Goal: Feedback & Contribution: Leave review/rating

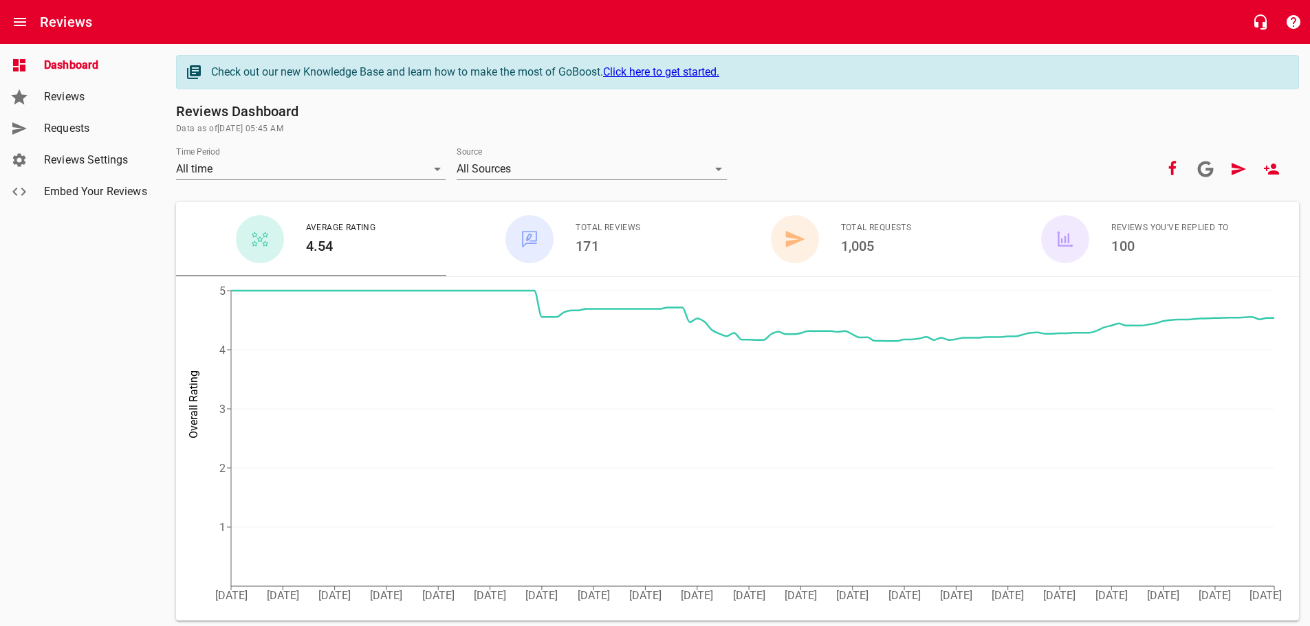
click at [68, 135] on span "Requests" at bounding box center [96, 128] width 105 height 17
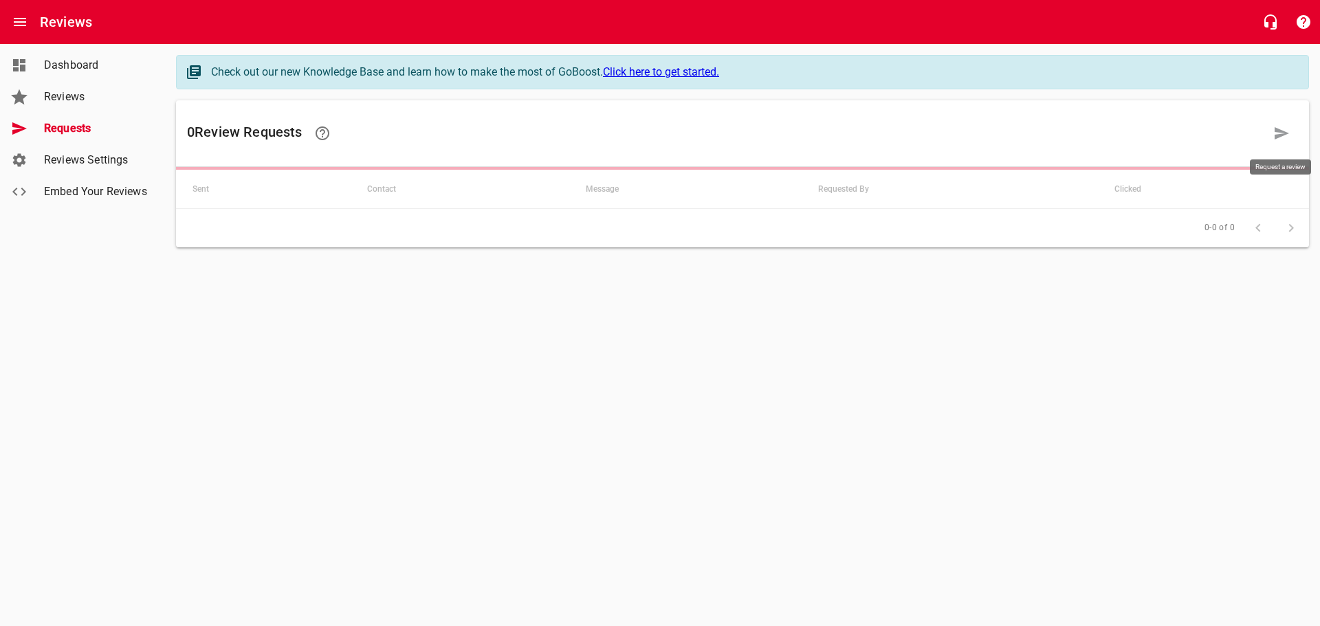
click at [1276, 134] on icon at bounding box center [1282, 133] width 17 height 17
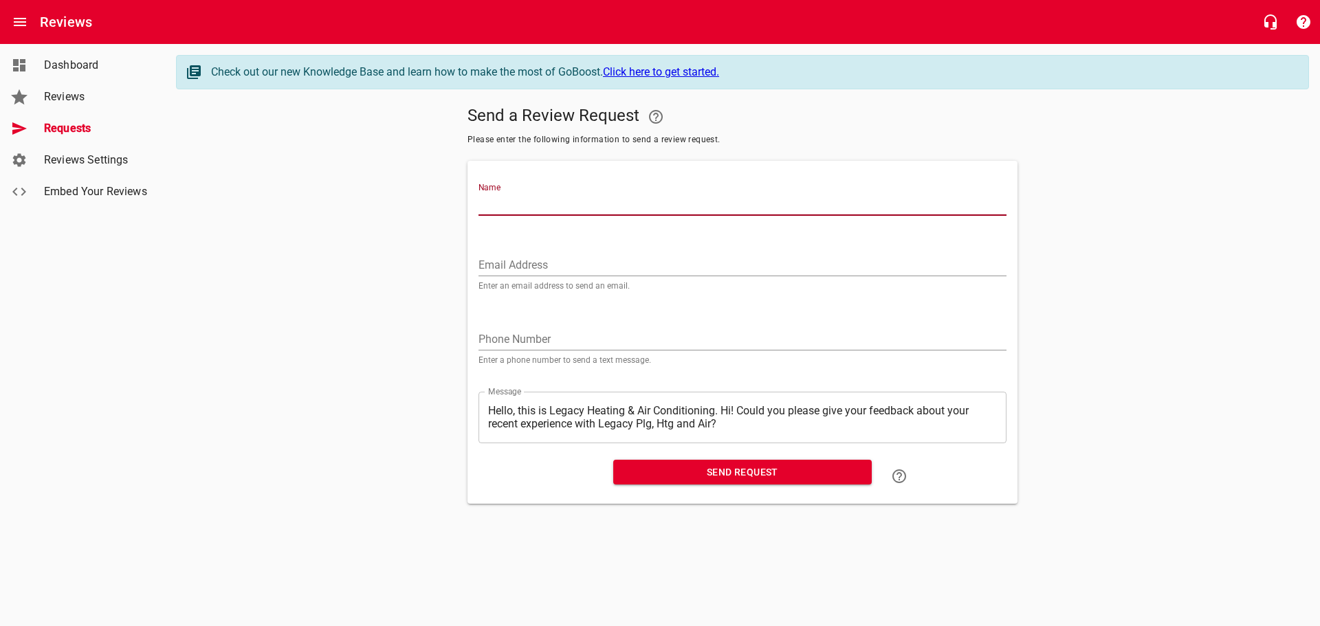
click at [494, 194] on input "Name" at bounding box center [743, 205] width 528 height 22
type input "[PERSON_NAME]"
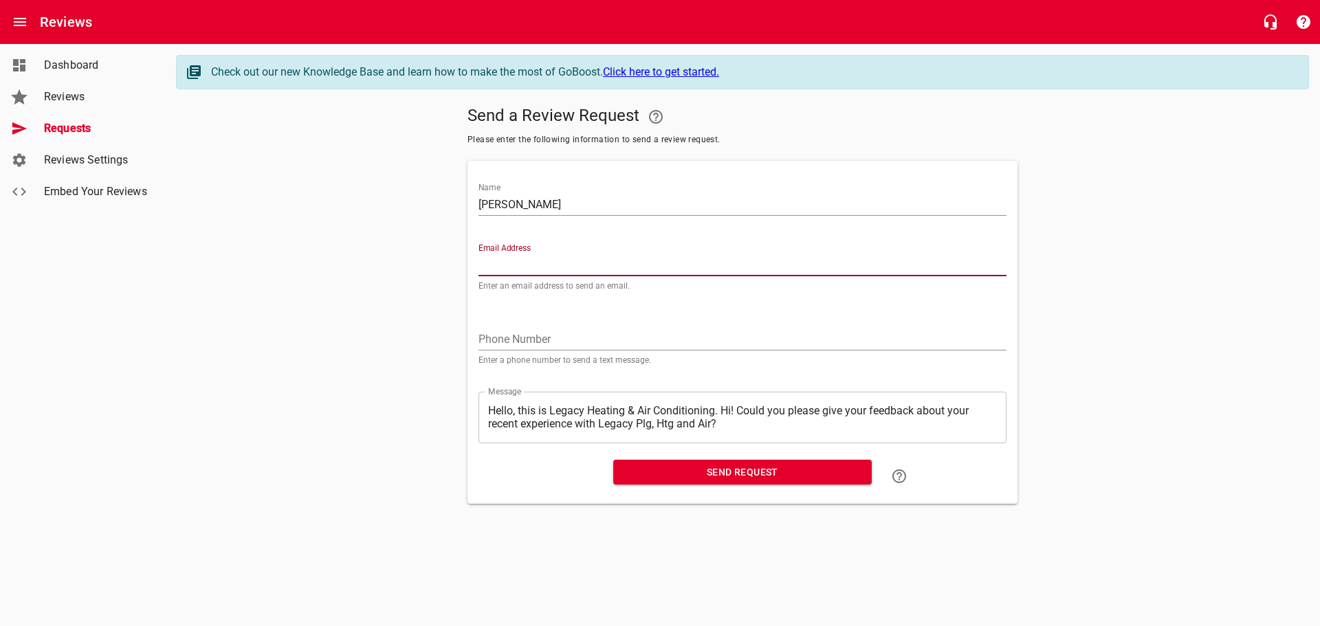
paste input "[EMAIL_ADDRESS][DOMAIN_NAME]"
type input "[EMAIL_ADDRESS][DOMAIN_NAME]"
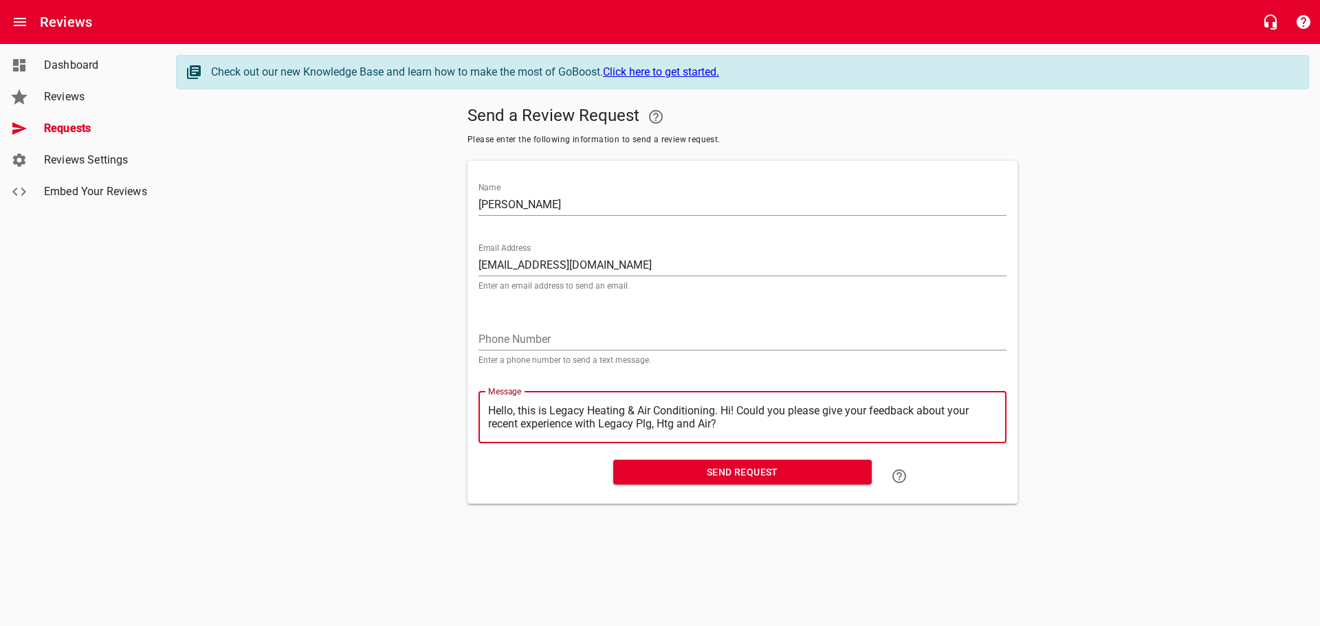
click at [723, 411] on textarea "Hello, this is Legacy Heating & Air Conditioning. Hi! Could you please give you…" at bounding box center [742, 417] width 509 height 26
type textarea "Hello, this is Legacy Heating & Air Conditioning.Hi! Could you please give your…"
type textarea "Hello, this is Legacy Heating & Air ConditioningHi! Could you please give your …"
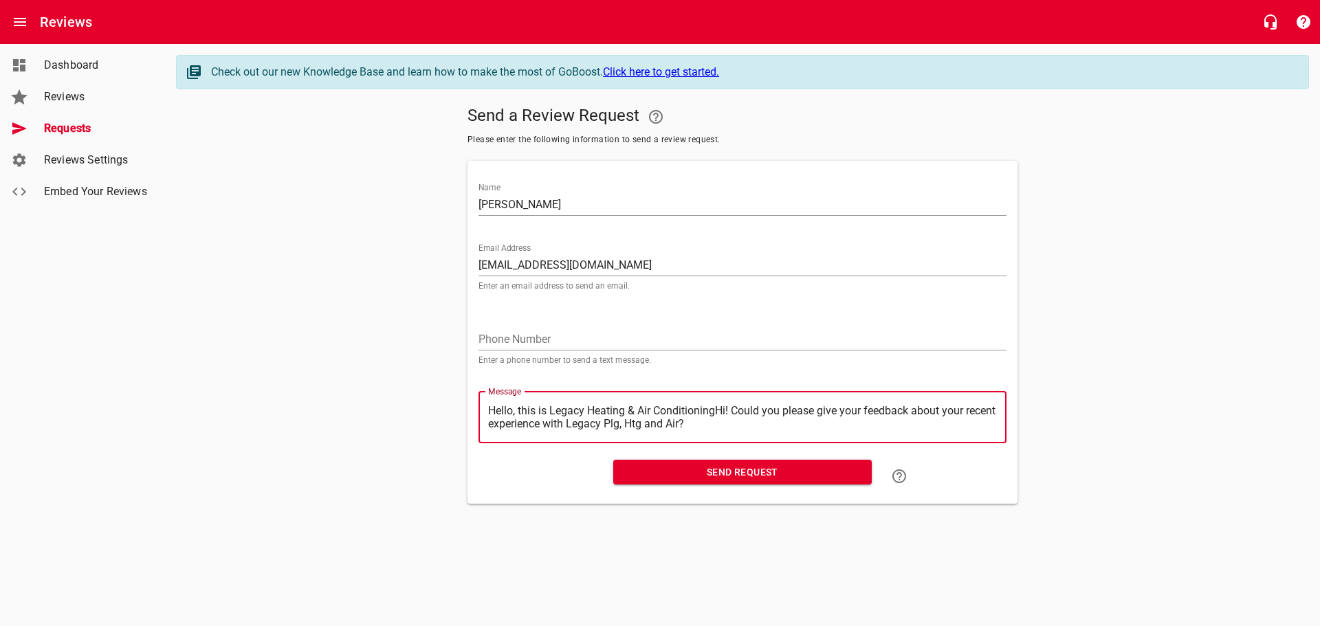
type textarea "Hello, this is Legacy Heating & Air ConditioninHi! Could you please give your f…"
type textarea "Hello, this is Legacy Heating & Air ConditioniHi! Could you please give your fe…"
type textarea "Hello, this is Legacy Heating & Air ConditionHi! Could you please give your fee…"
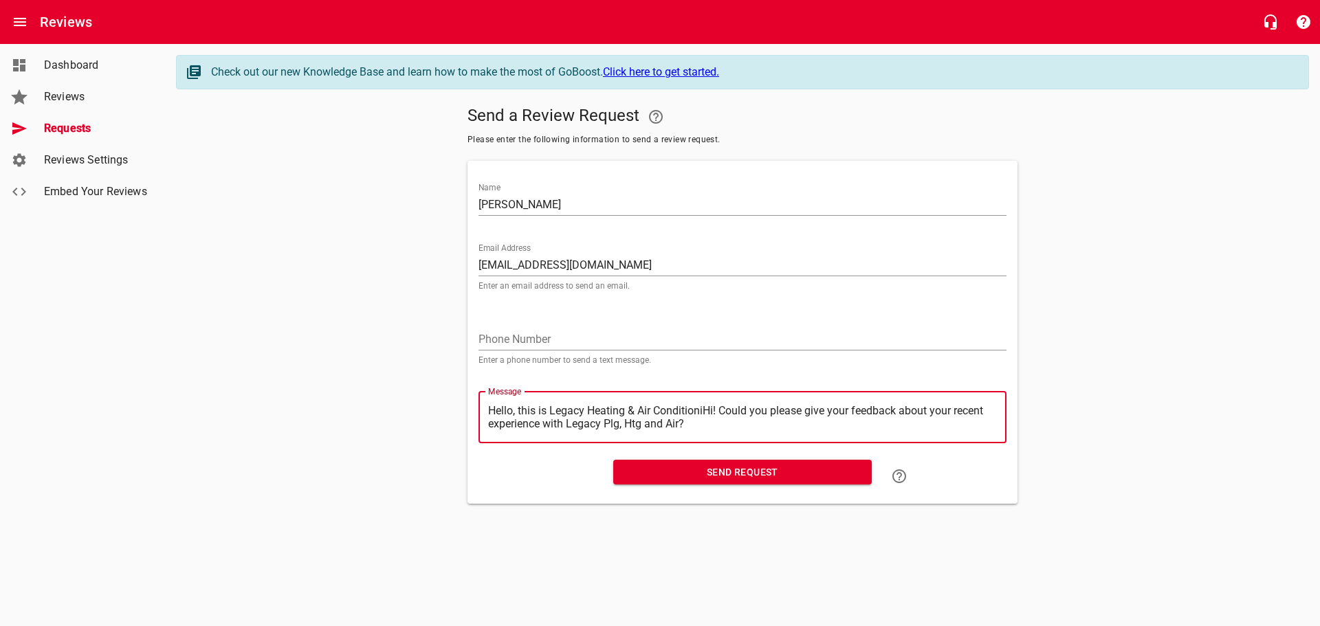
type textarea "Hello, this is Legacy Heating & Air ConditionHi! Could you please give your fee…"
type textarea "Hello, this is Legacy Heating & Air ConditioHi! Could you please give your feed…"
type textarea "Hello, this is Legacy Heating & Air ConditiHi! Could you please give your feedb…"
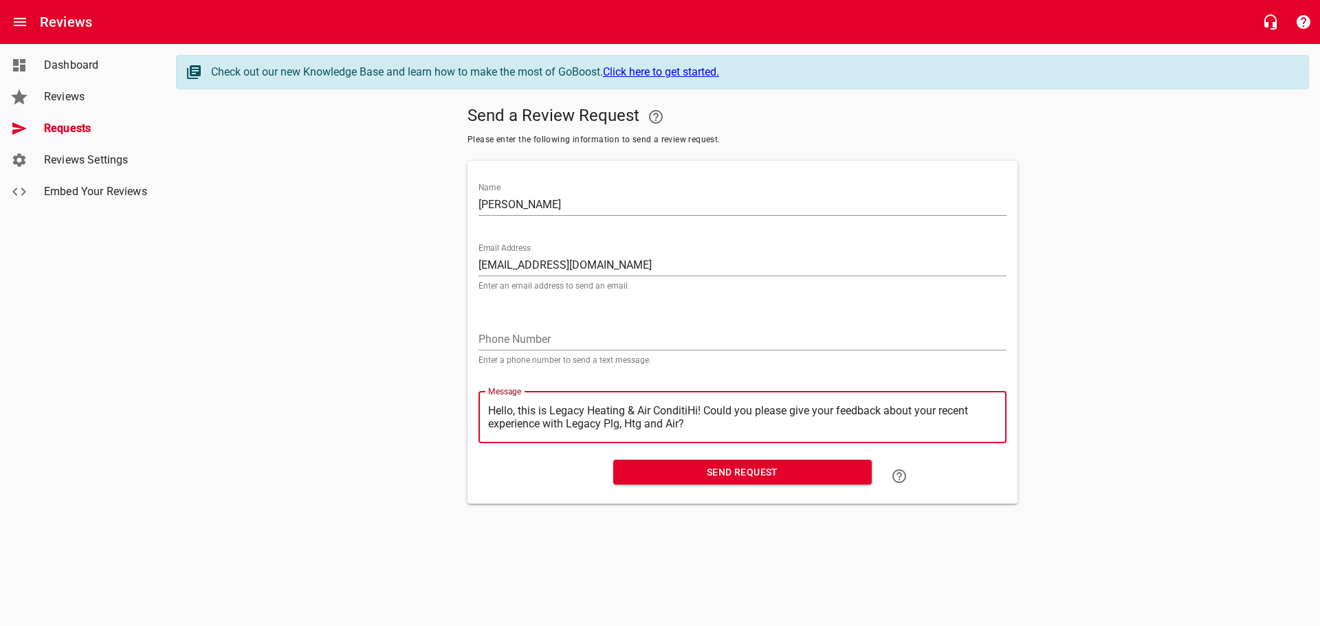
type textarea "Hello, this is Legacy Heating & Air ConditHi! Could you please give your feedba…"
type textarea "Hello, this is Legacy Heating & Air CondiHi! Could you please give your feedbac…"
type textarea "Hello, this is Legacy Heating & Air CondHi! Could you please give your feedback…"
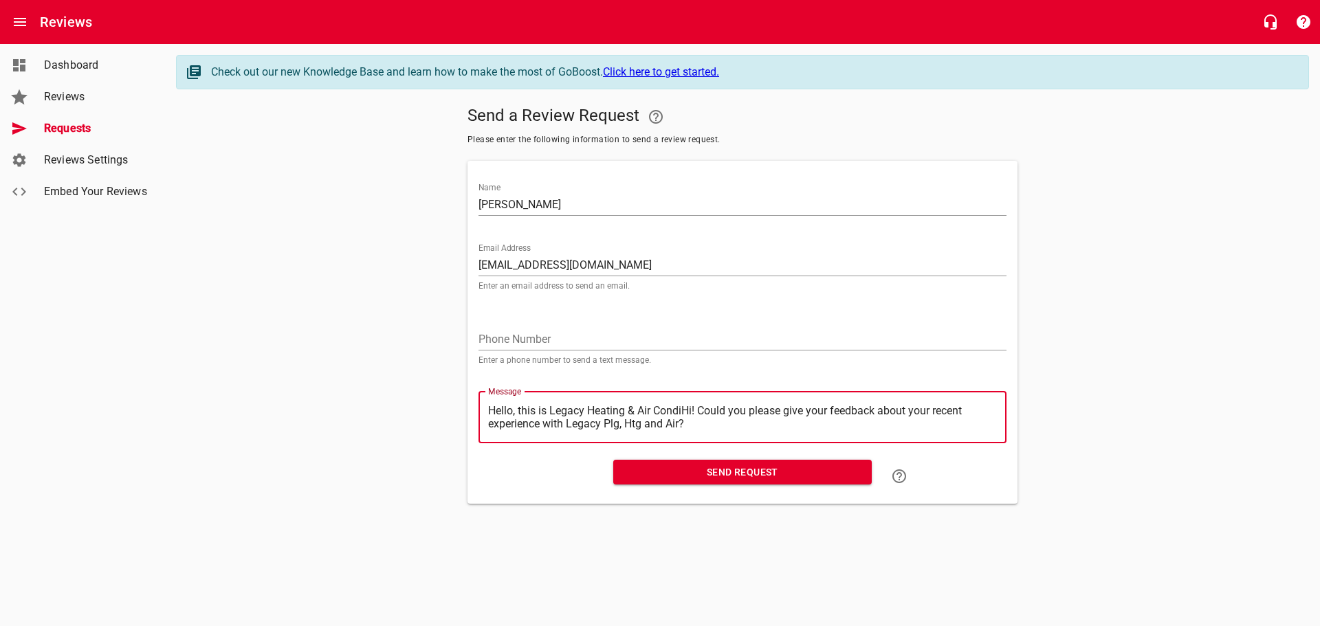
type textarea "Hello, this is Legacy Heating & Air CondHi! Could you please give your feedback…"
type textarea "Hello, this is Legacy Heating & Air ConHi! Could you please give your feedback …"
type textarea "Hello, this is Legacy Heating & Air CoHi! Could you please give your feedback a…"
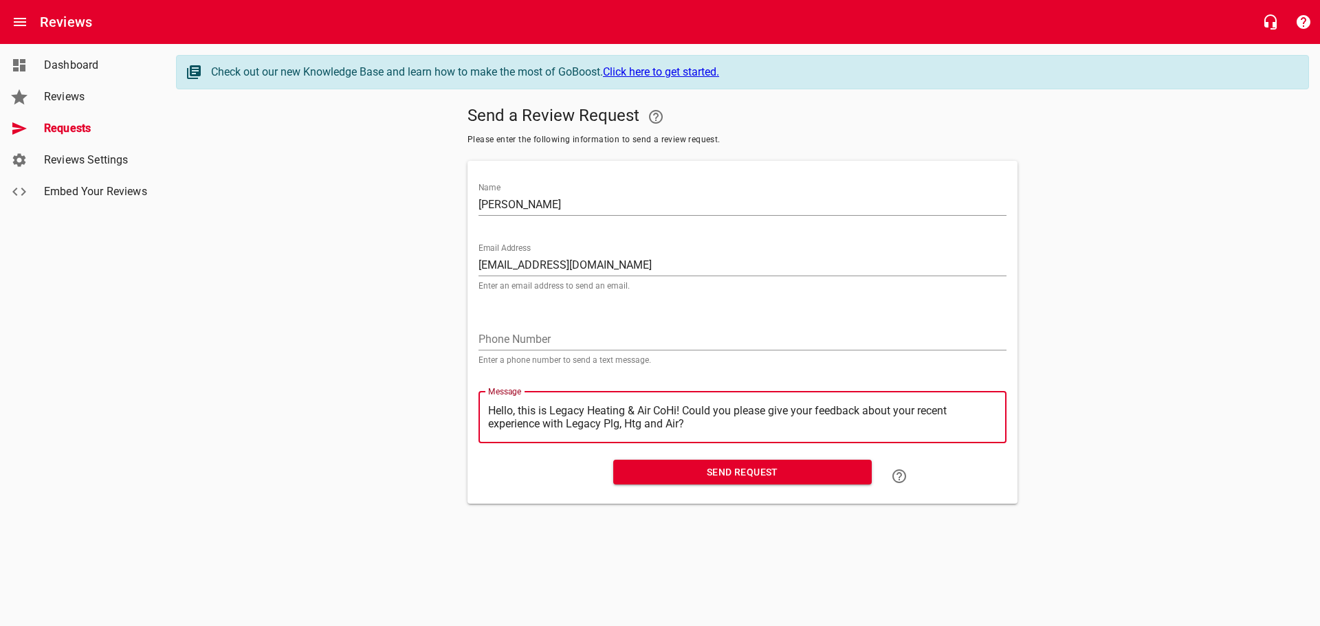
type textarea "Hello, this is Legacy Heating & Air CHi! Could you please give your feedback ab…"
type textarea "Hello, this is Legacy Heating & Air Hi! Could you please give your feedback abo…"
type textarea "Hello, this is Legacy Heating & AirHi! Could you please give your feedback abou…"
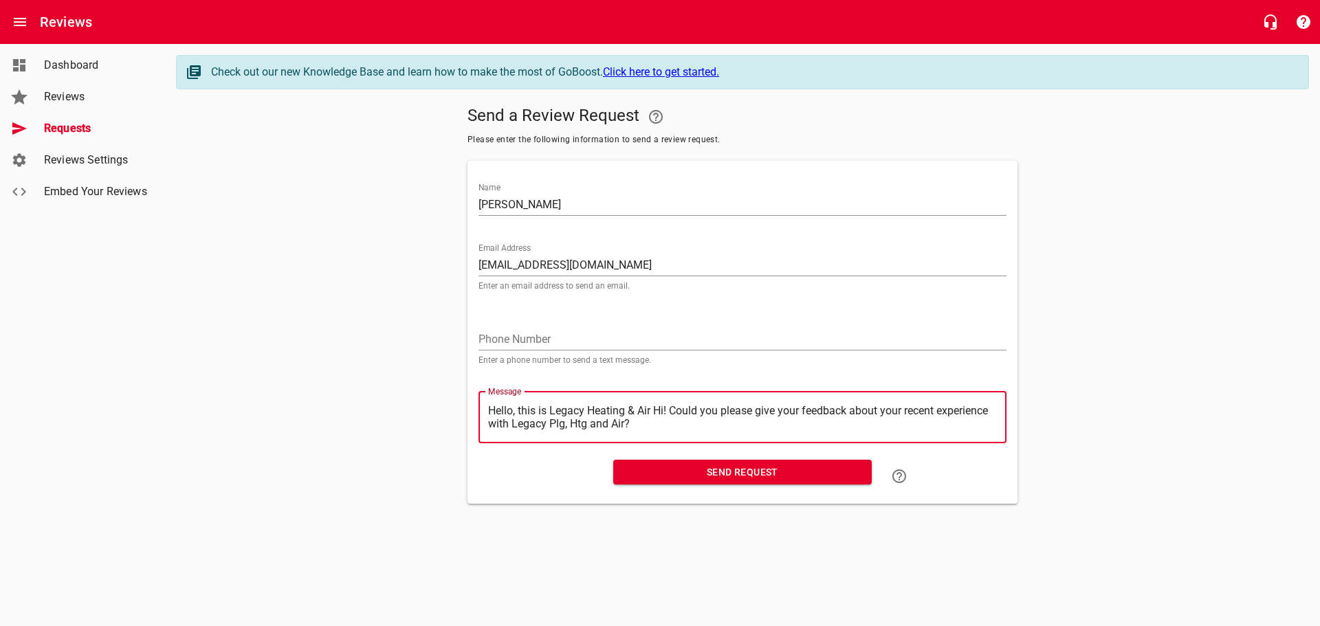
type textarea "Hello, this is Legacy Heating & AirHi! Could you please give your feedback abou…"
type textarea "Hello, this is Legacy Heating & AiHi! Could you please give your feedback about…"
type textarea "Hello, this is Legacy Heating & AHi! Could you please give your feedback about …"
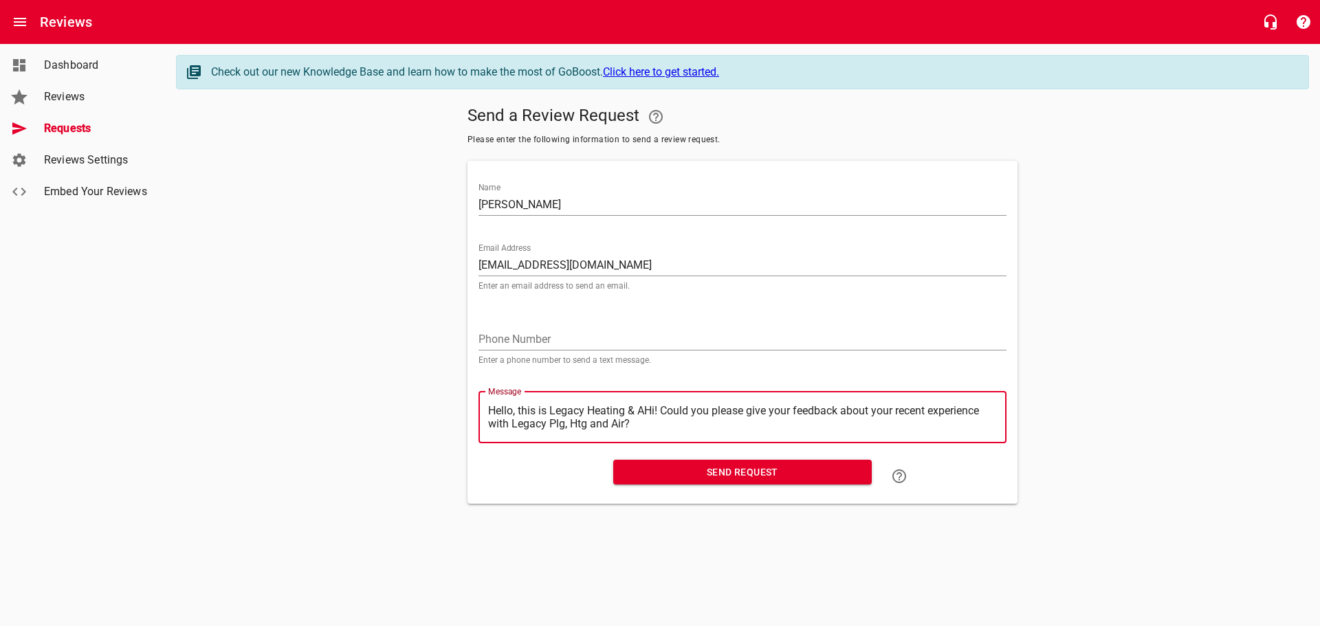
type textarea "Hello, this is Legacy Heating & Hi! Could you please give your feedback about y…"
type textarea "Hello, this is Legacy Heating &Hi! Could you please give your feedback about yo…"
type textarea "Hello, this is Legacy Heating Hi! Could you please give your feedback about you…"
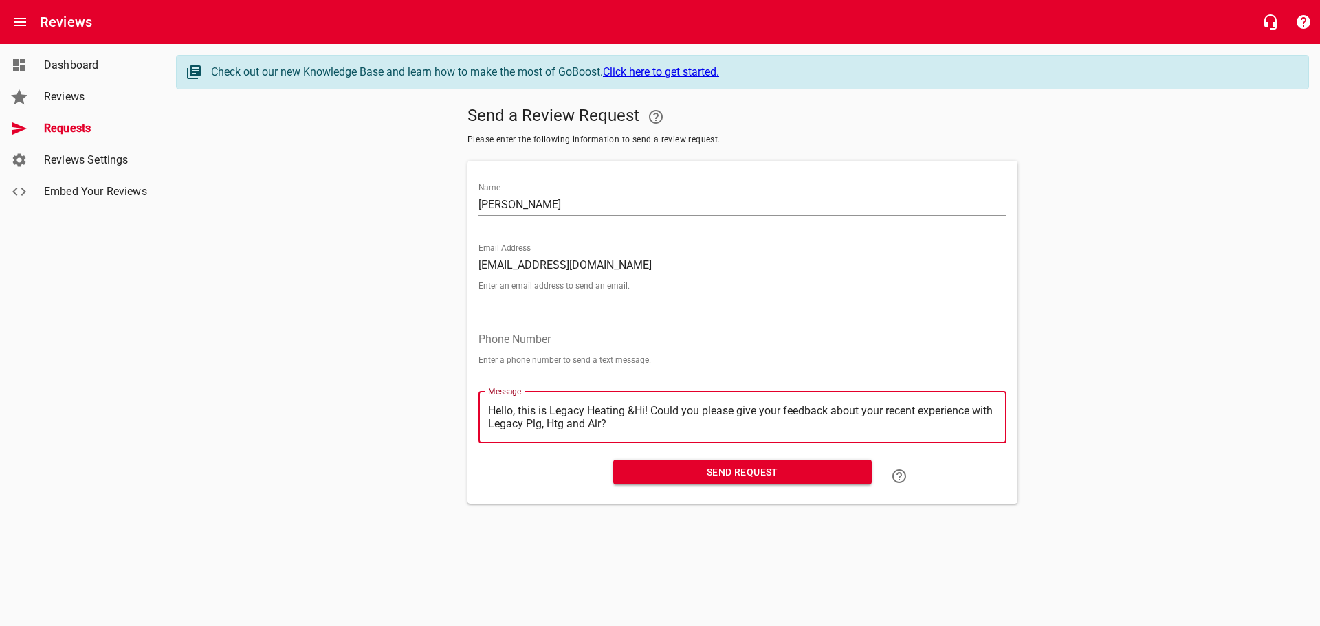
type textarea "Hello, this is Legacy Heating Hi! Could you please give your feedback about you…"
type textarea "Hello, this is Legacy HeatingHi! Could you please give your feedback about your…"
type textarea "Hello, this is Legacy HeatinHi! Could you please give your feedback about your …"
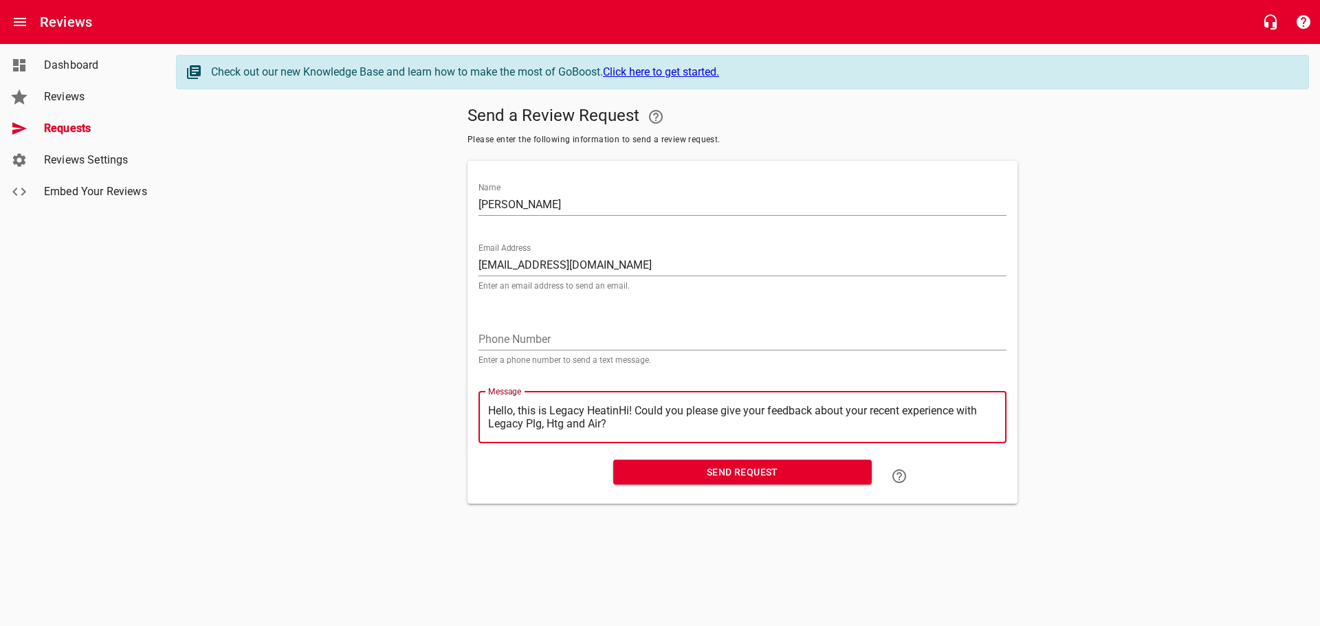
type textarea "Hello, this is Legacy HeatiHi! Could you please give your feedback about your r…"
type textarea "Hello, this is Legacy HeatHi! Could you please give your feedback about your re…"
type textarea "Hello, this is Legacy HeaHi! Could you please give your feedback about your rec…"
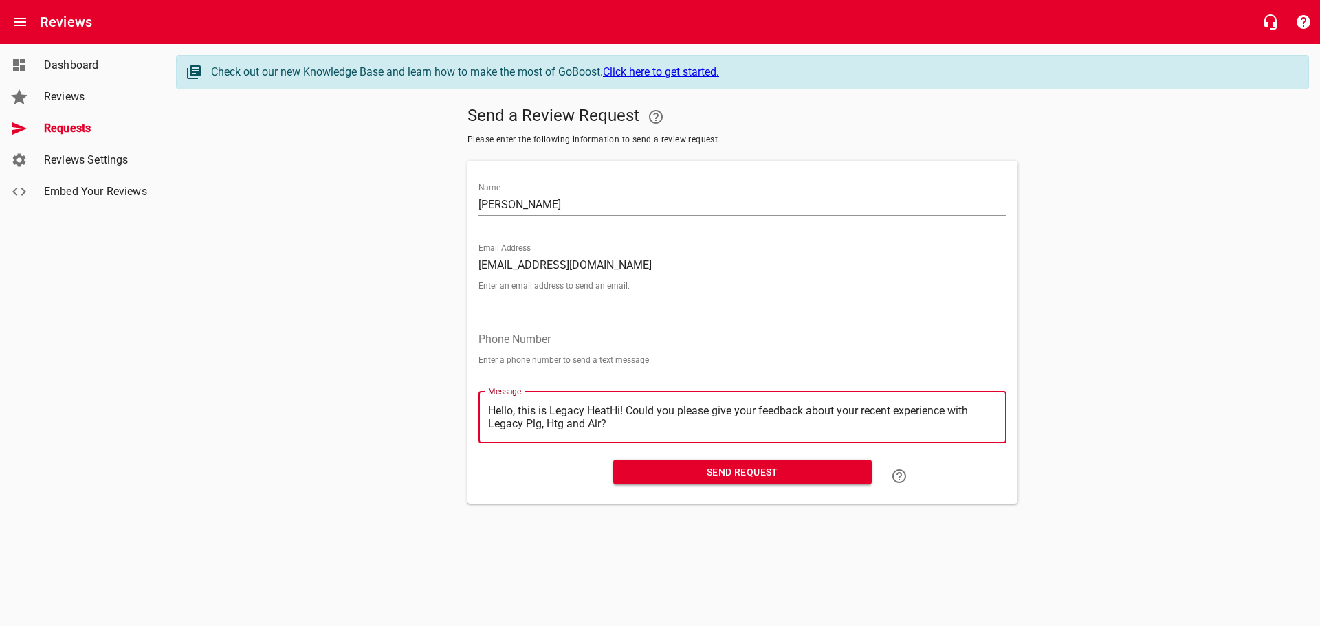
type textarea "Hello, this is Legacy HeaHi! Could you please give your feedback about your rec…"
type textarea "Hello, this is Legacy HeHi! Could you please give your feedback about your rece…"
type textarea "Hello, this is Legacy HHi! Could you please give your feedback about your recen…"
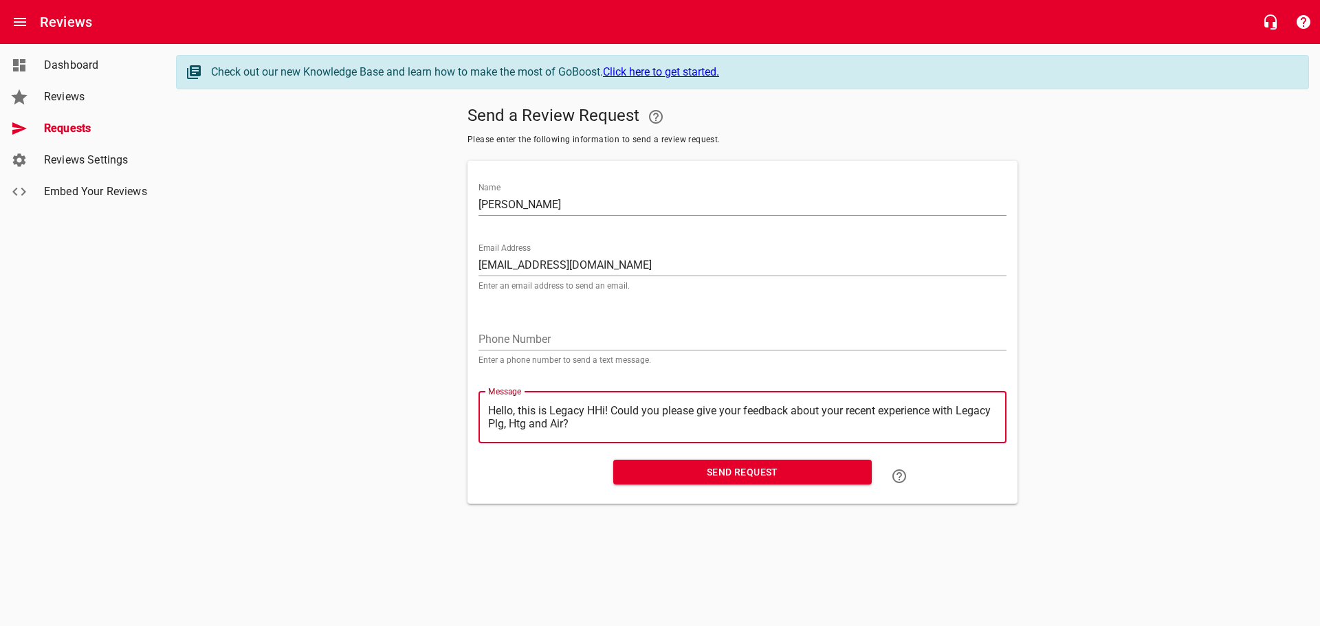
type textarea "Hello, this is Legacy Hi! Could you please give your feedback about your recent…"
type textarea "Hello, this is LegacyHi! Could you please give your feedback about your recent …"
type textarea "Hello, this is LegacHi! Could you please give your feedback about your recent e…"
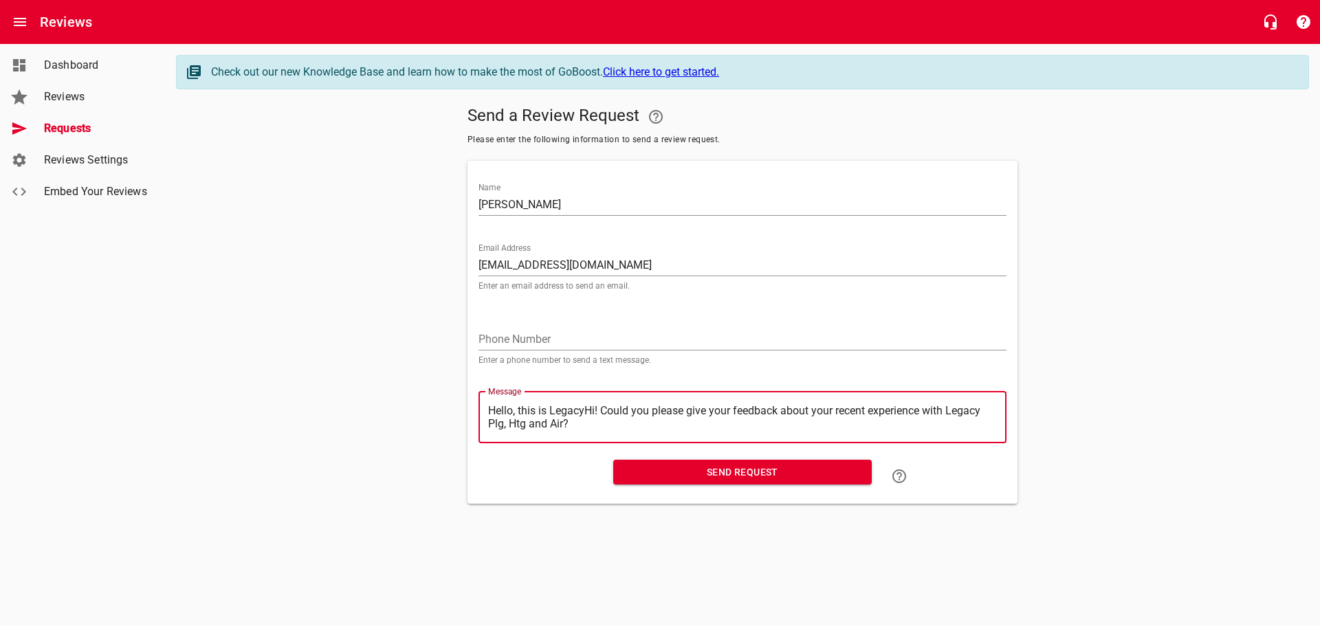
type textarea "Hello, this is LegacHi! Could you please give your feedback about your recent e…"
type textarea "Hello, this is LegaHi! Could you please give your feedback about your recent ex…"
type textarea "Hello, this is LegHi! Could you please give your feedback about your recent exp…"
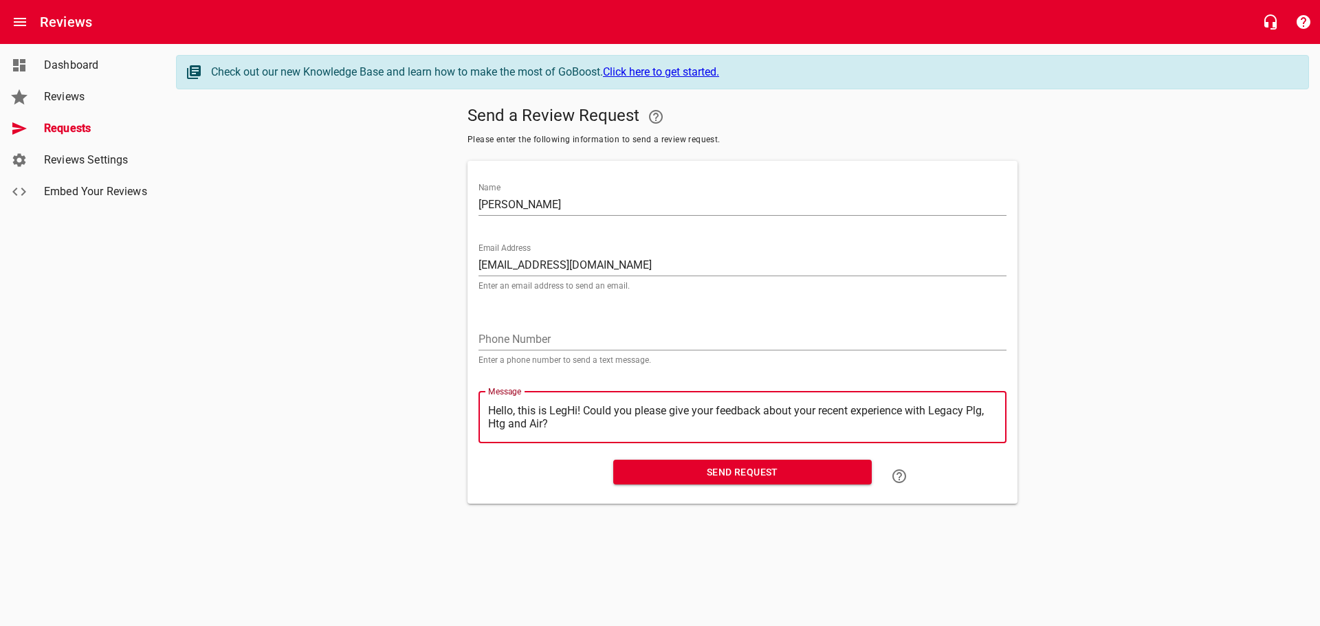
type textarea "Hello, this is LeHi! Could you please give your feedback about your recent expe…"
type textarea "Hello, this is LHi! Could you please give your feedback about your recent exper…"
type textarea "Hello, this is Hi! Could you please give your feedback about your recent experi…"
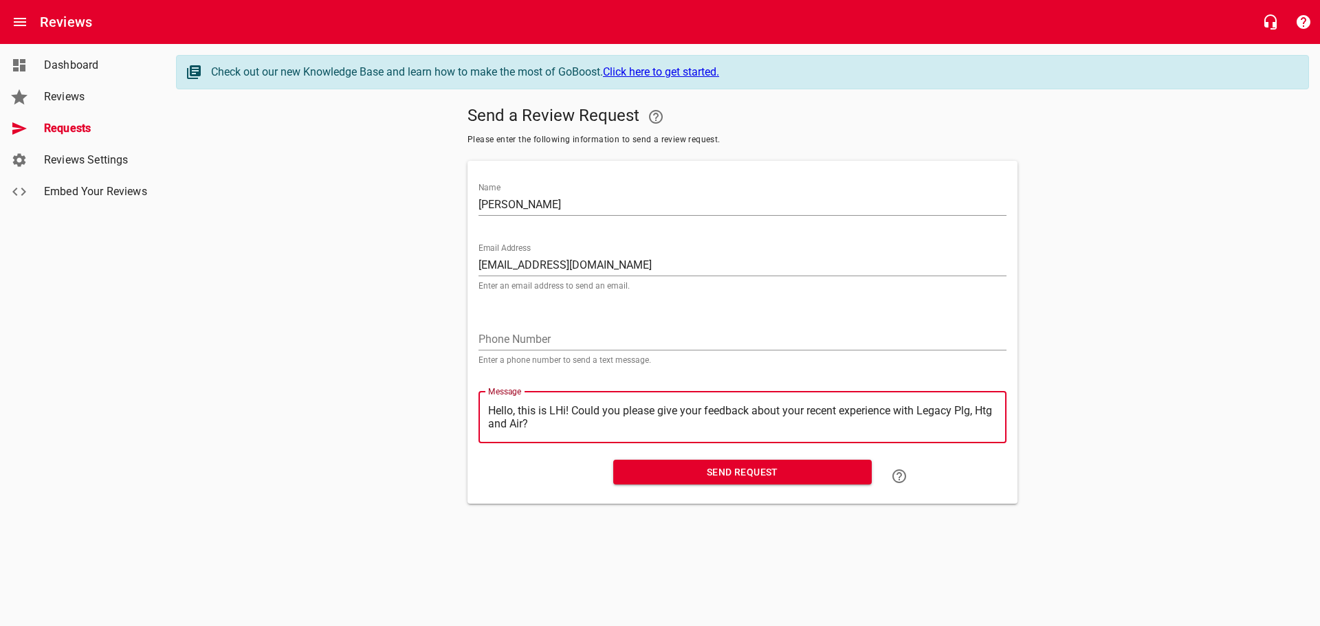
type textarea "Hello, this is Hi! Could you please give your feedback about your recent experi…"
type textarea "Hello, this isHi! Could you please give your feedback about your recent experie…"
type textarea "Hello, this iHi! Could you please give your feedback about your recent experien…"
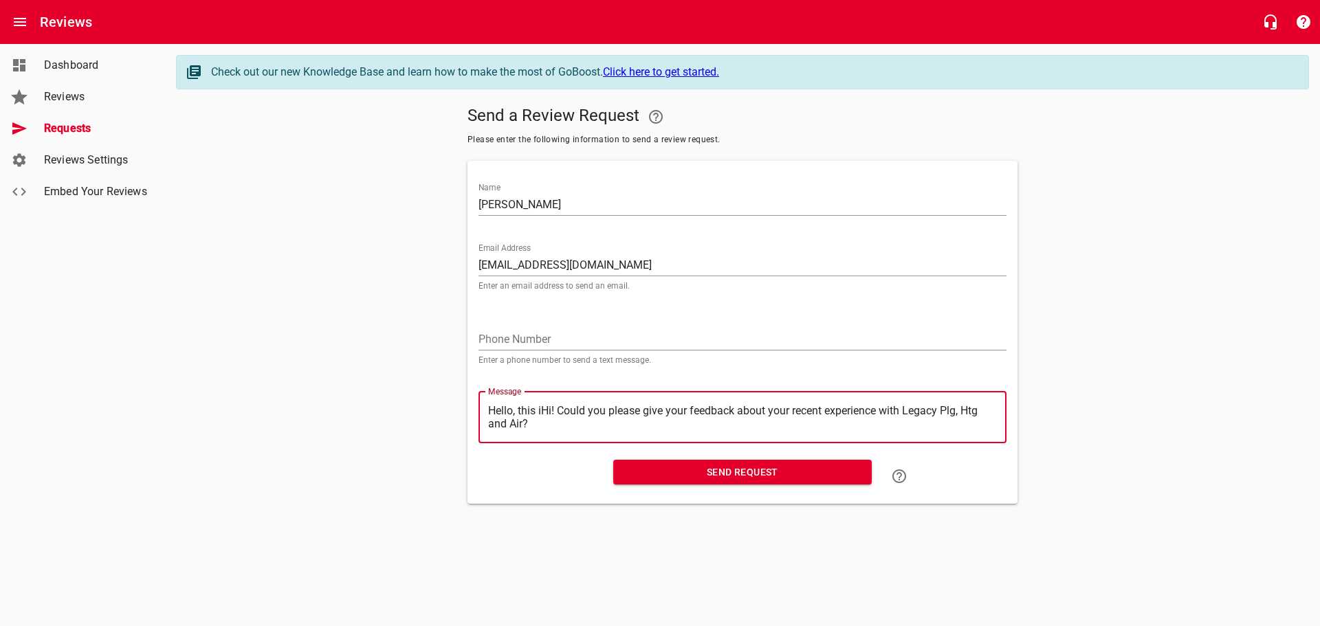
type textarea "Hello, this Hi! Could you please give your feedback about your recent experienc…"
type textarea "Hello, thisHi! Could you please give your feedback about your recent experience…"
type textarea "Hello, thiHi! Could you please give your feedback about your recent experience …"
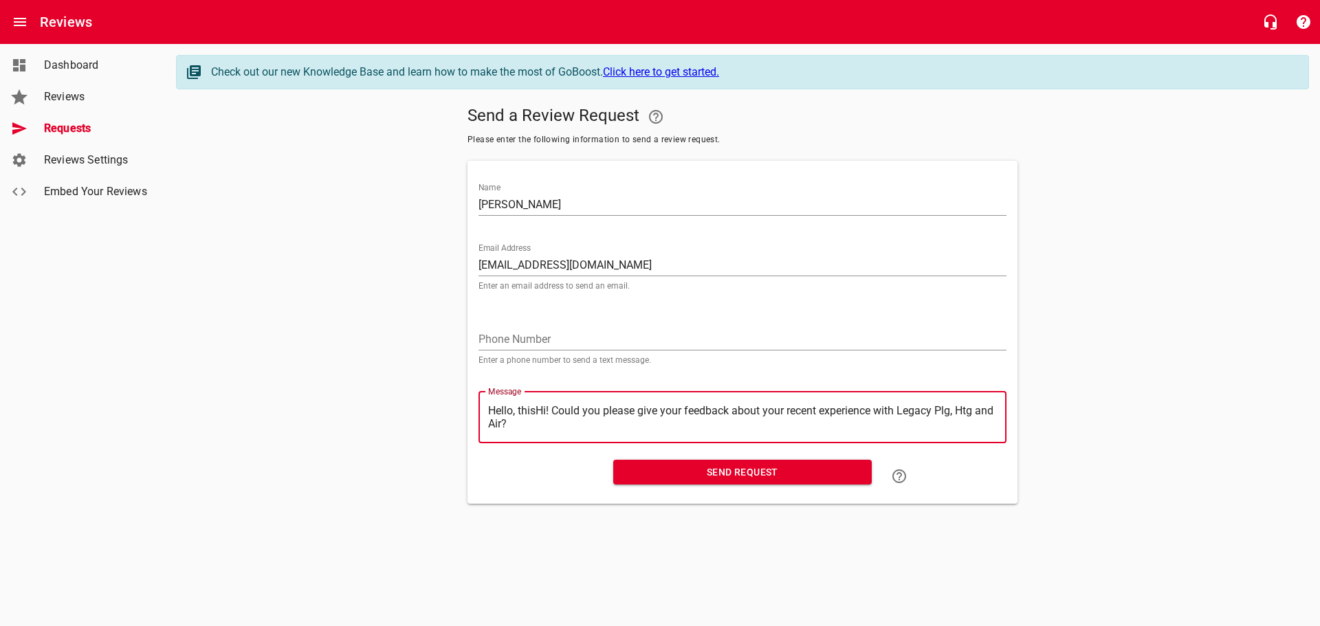
type textarea "Hello, thiHi! Could you please give your feedback about your recent experience …"
type textarea "Hello, thHi! Could you please give your feedback about your recent experience w…"
type textarea "Hello, tHi! Could you please give your feedback about your recent experience wi…"
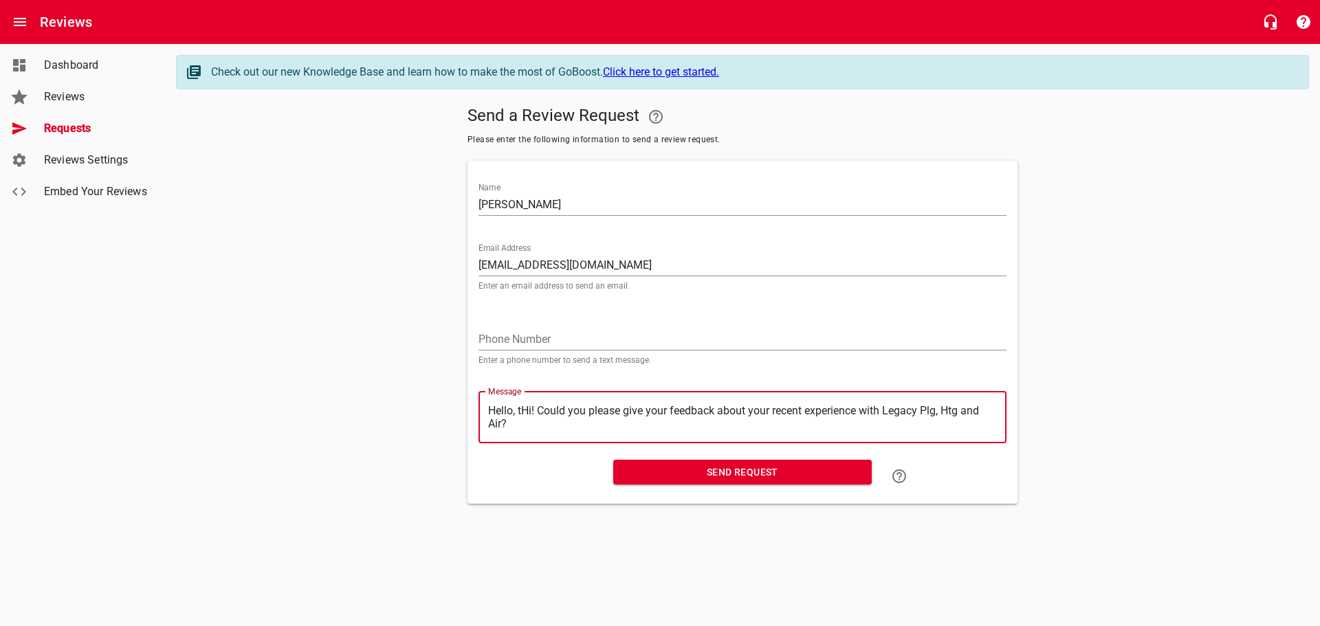
type textarea "Hello, Hi! Could you please give your feedback about your recent experience wit…"
type textarea "Hello,Hi! Could you please give your feedback about your recent experience with…"
type textarea "HelloHi! Could you please give your feedback about your recent experience with …"
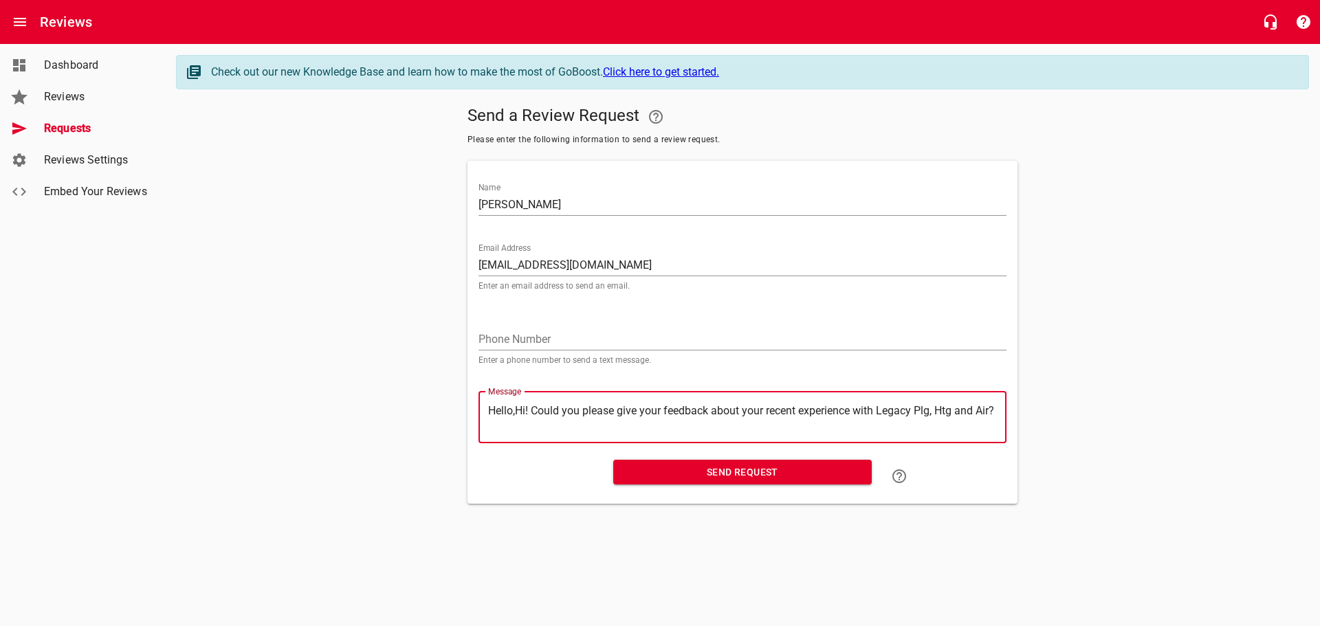
type textarea "HelloHi! Could you please give your feedback about your recent experience with …"
type textarea "HellHi! Could you please give your feedback about your recent experience with L…"
type textarea "HelHi! Could you please give your feedback about your recent experience with Le…"
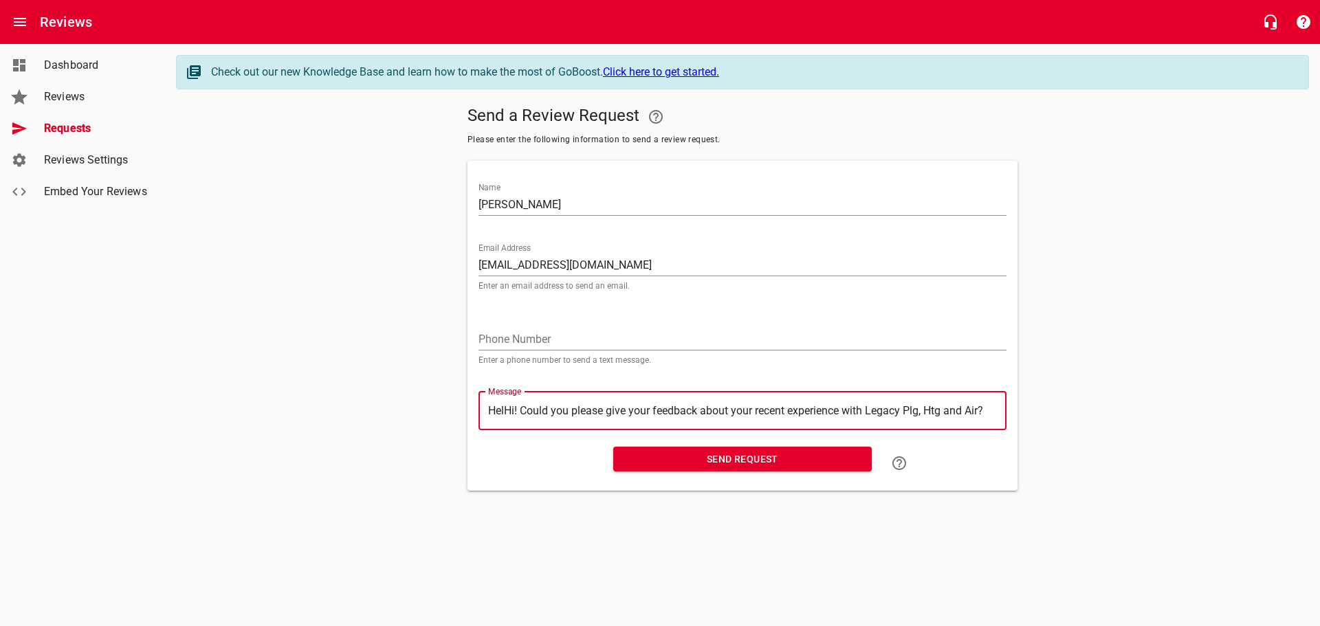
type textarea "HeHi! Could you please give your feedback about your recent experience with Leg…"
type textarea "HHi! Could you please give your feedback about your recent experience with Lega…"
type textarea "Hi! Could you please give your feedback about your recent experience with Legac…"
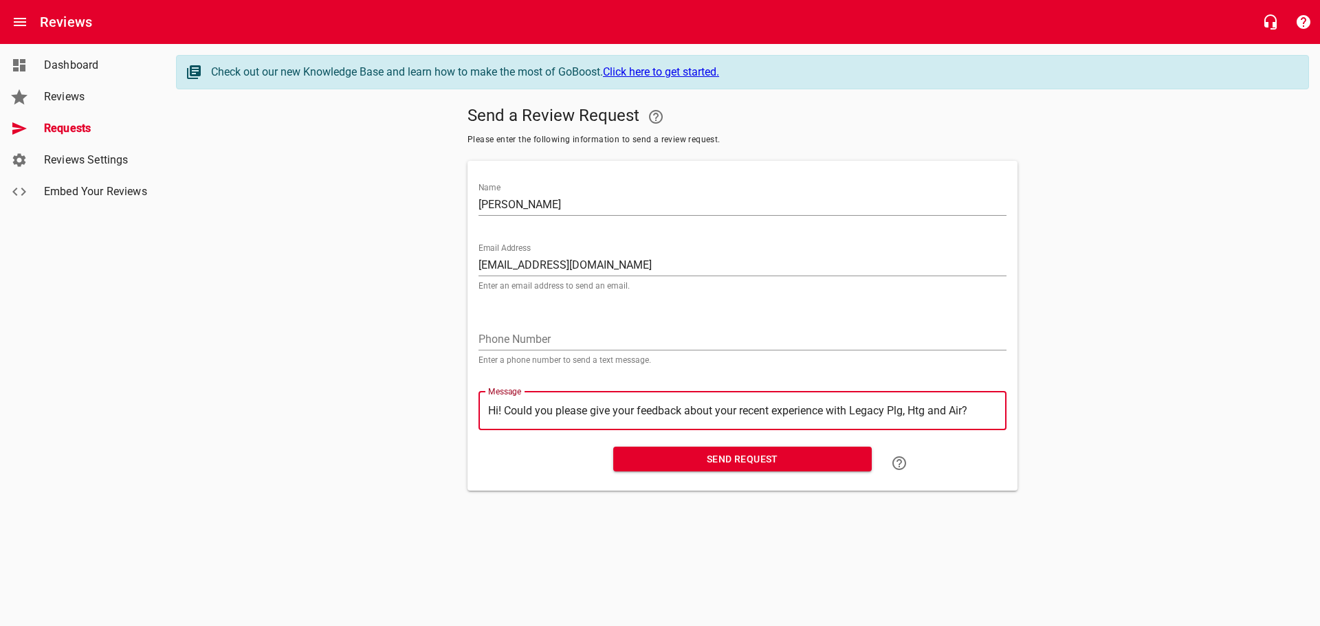
type textarea "Hi! Could you please give your feedback about your recent experience with Legac…"
click at [704, 463] on span "Send Request" at bounding box center [742, 459] width 237 height 17
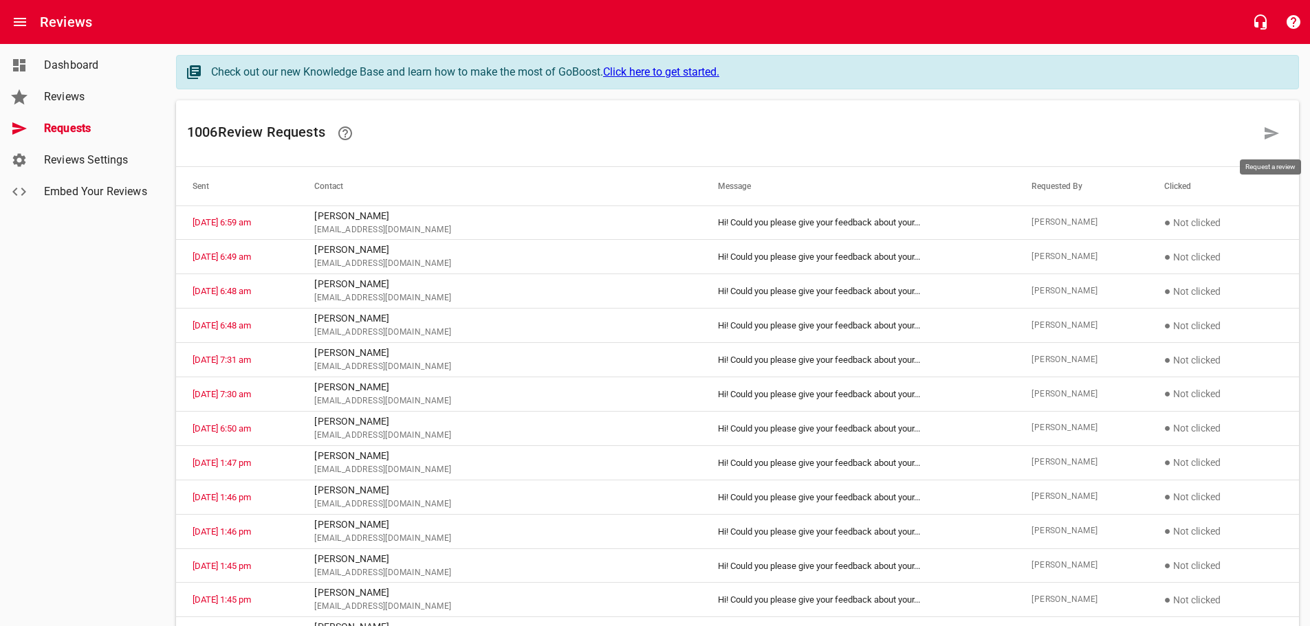
click at [1267, 132] on icon at bounding box center [1272, 133] width 14 height 12
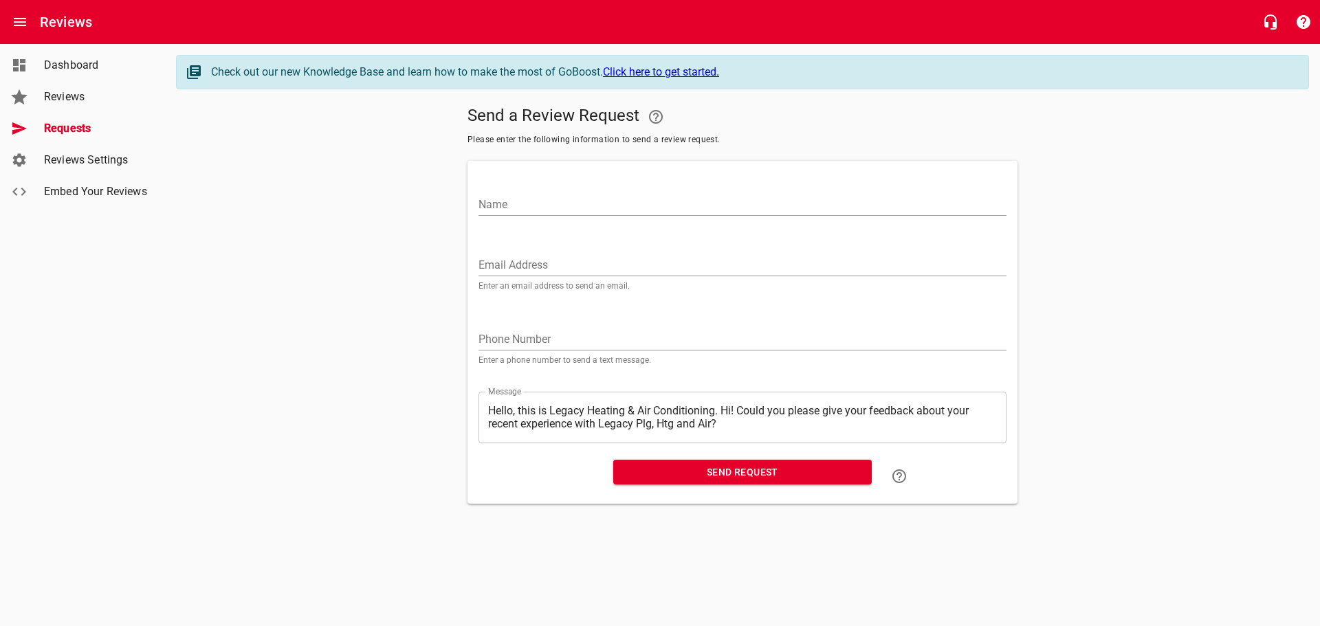
click at [494, 201] on input "Name" at bounding box center [743, 205] width 528 height 22
type input "[PERSON_NAME]"
paste input "[EMAIL_ADDRESS][DOMAIN_NAME]"
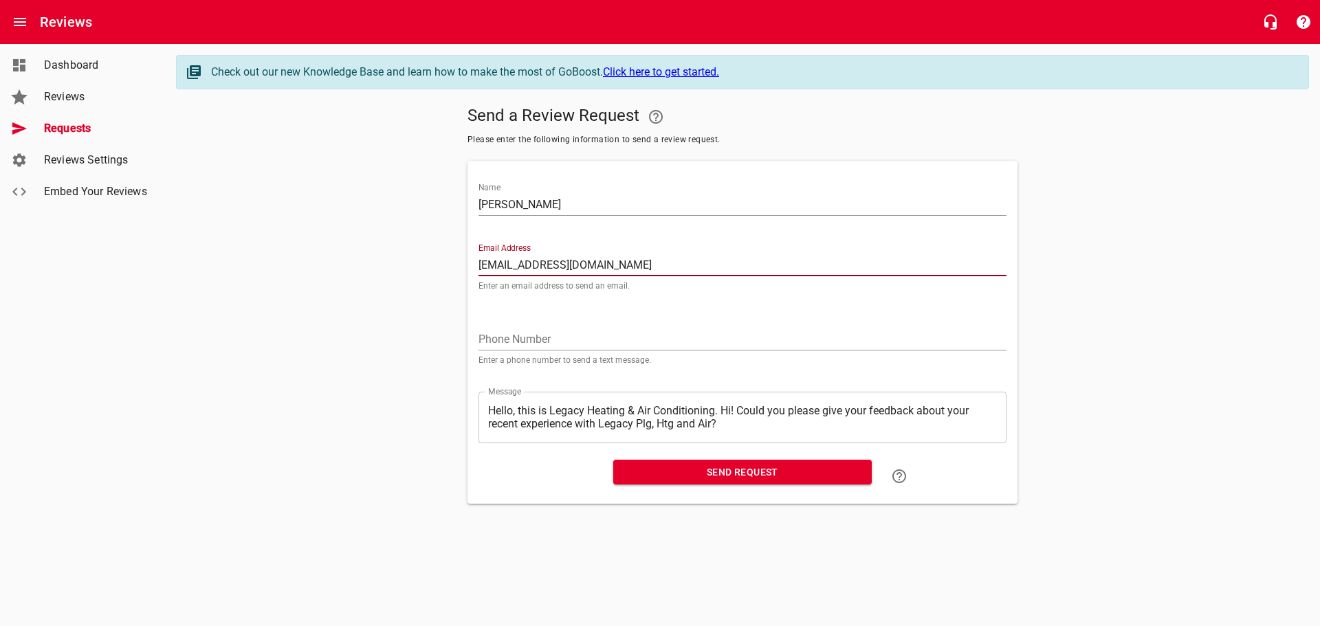
type input "[EMAIL_ADDRESS][DOMAIN_NAME]"
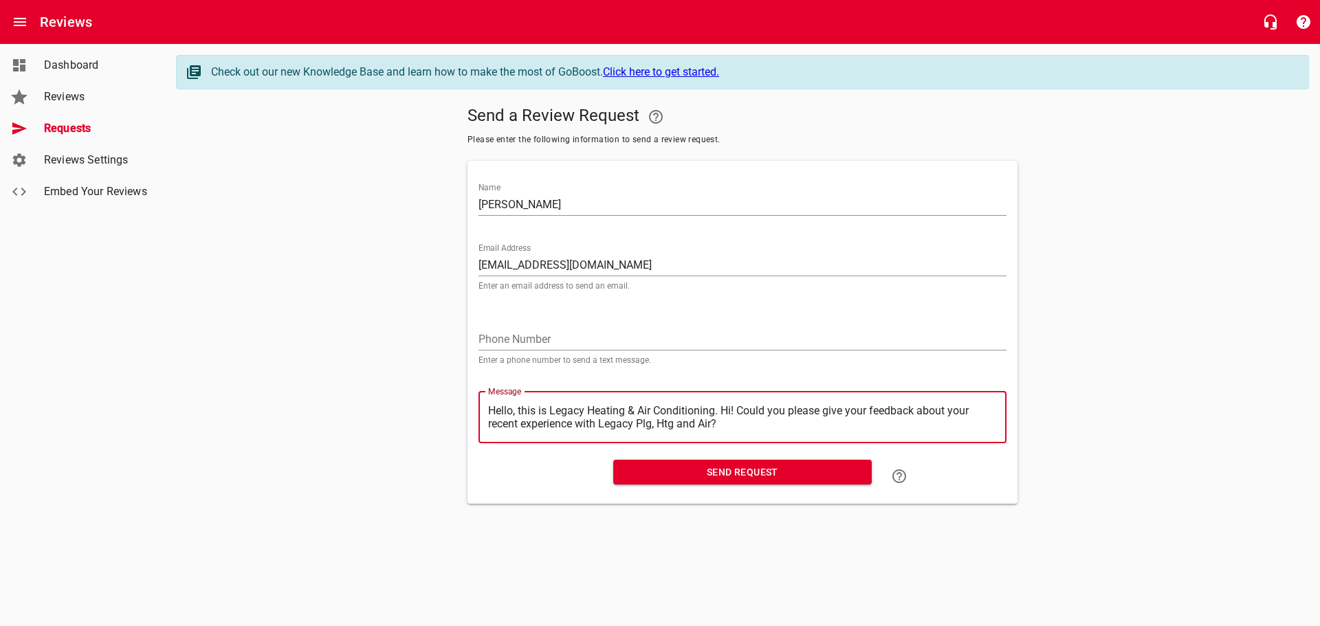
click at [723, 408] on textarea "Hello, this is Legacy Heating & Air Conditioning. Hi! Could you please give you…" at bounding box center [742, 417] width 509 height 26
type textarea "Hello, this is Legacy Heating & Air Conditioning.Hi! Could you please give your…"
type textarea "Hello, this is Legacy Heating & Air ConditioningHi! Could you please give your …"
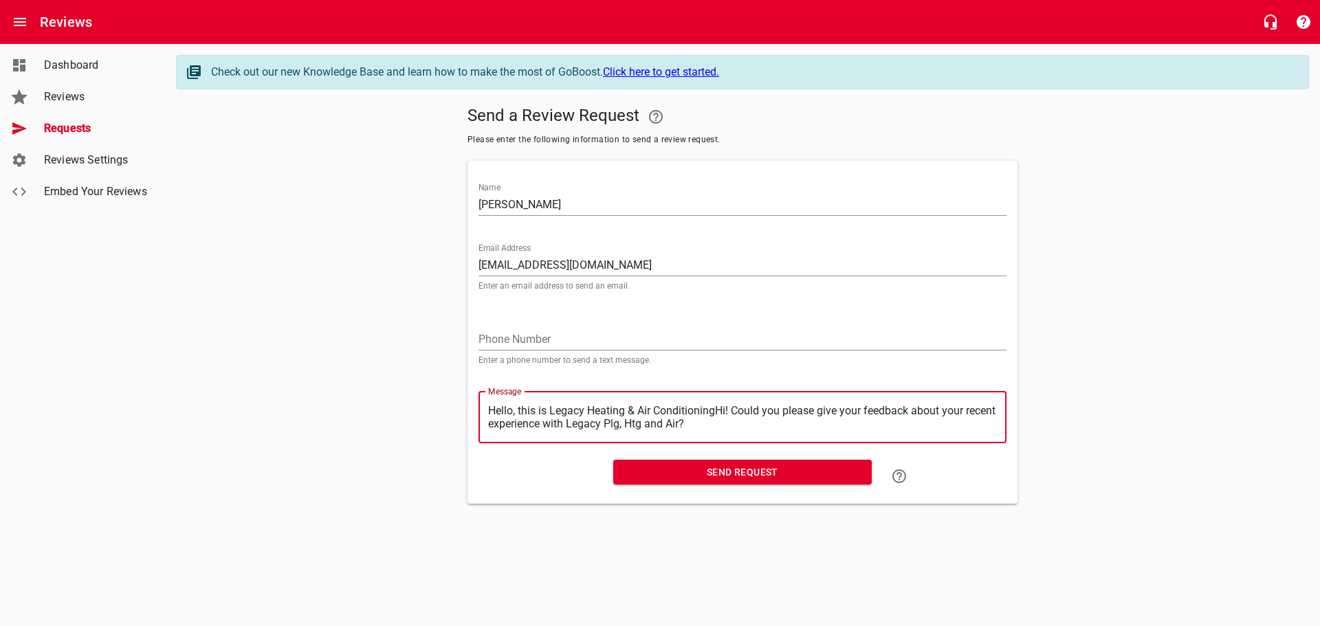
type textarea "Hello, this is Legacy Heating & Air ConditioninHi! Could you please give your f…"
type textarea "Hello, this is Legacy Heating & Air ConditioniHi! Could you please give your fe…"
type textarea "Hello, this is Legacy Heating & Air ConditionHi! Could you please give your fee…"
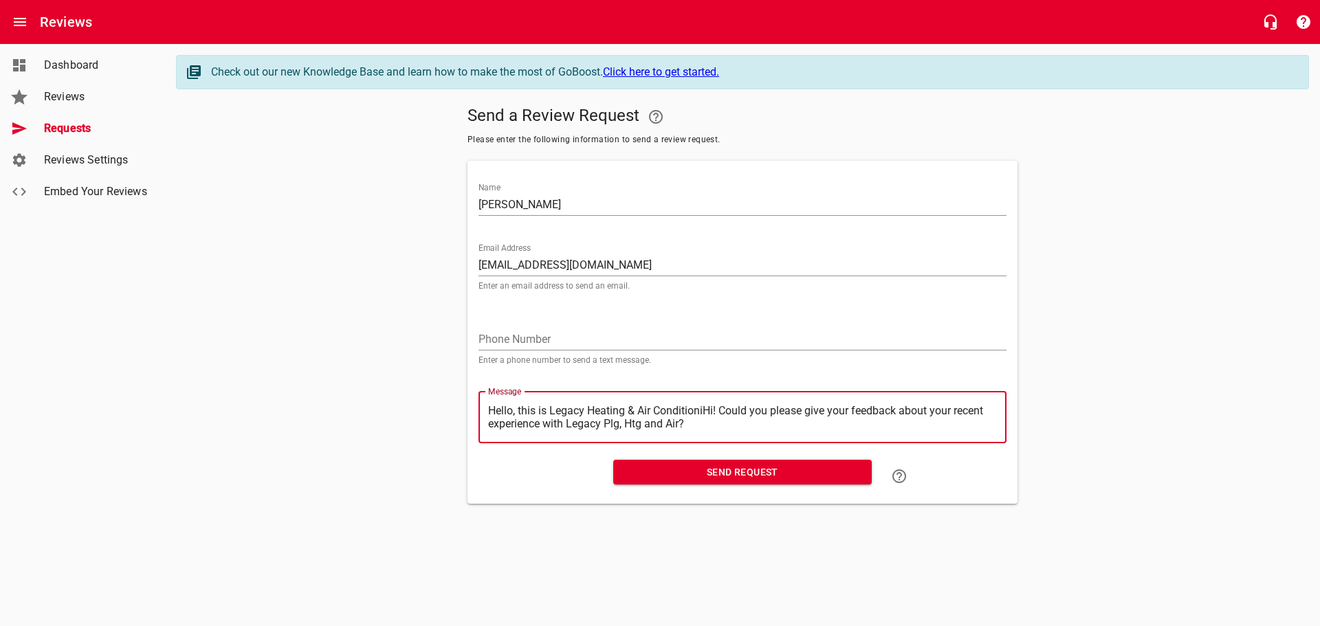
type textarea "Hello, this is Legacy Heating & Air ConditionHi! Could you please give your fee…"
type textarea "Hello, this is Legacy Heating & Air ConditioHi! Could you please give your feed…"
type textarea "Hello, this is Legacy Heating & Air ConditiHi! Could you please give your feedb…"
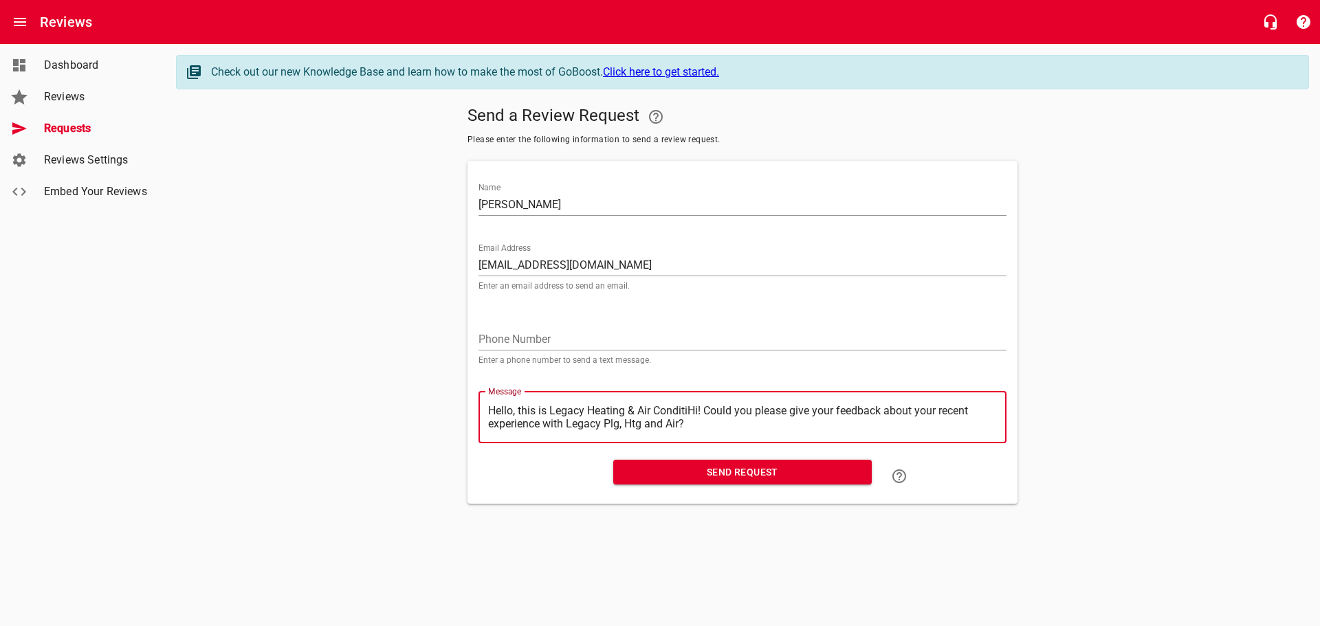
type textarea "Hello, this is Legacy Heating & Air ConditHi! Could you please give your feedba…"
type textarea "Hello, this is Legacy Heating & Air CondiHi! Could you please give your feedbac…"
type textarea "Hello, this is Legacy Heating & Air CondHi! Could you please give your feedback…"
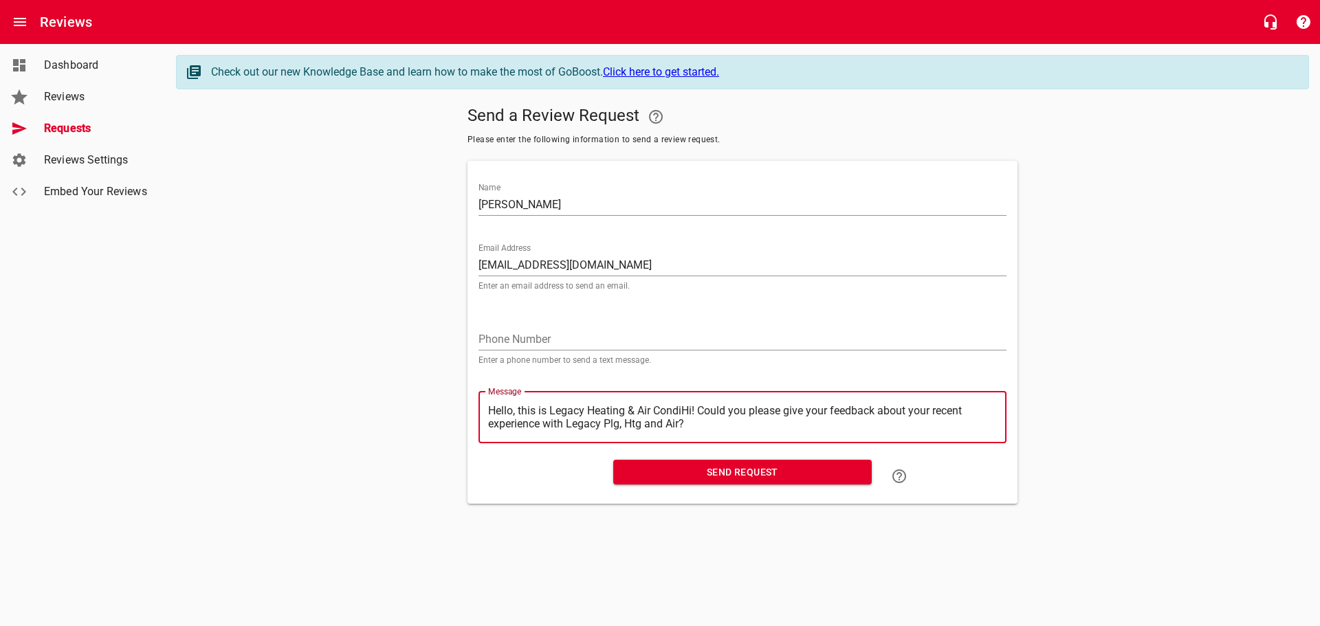
type textarea "Hello, this is Legacy Heating & Air CondHi! Could you please give your feedback…"
type textarea "Hello, this is Legacy Heating & Air ConHi! Could you please give your feedback …"
type textarea "Hello, this is Legacy Heating & Air CoHi! Could you please give your feedback a…"
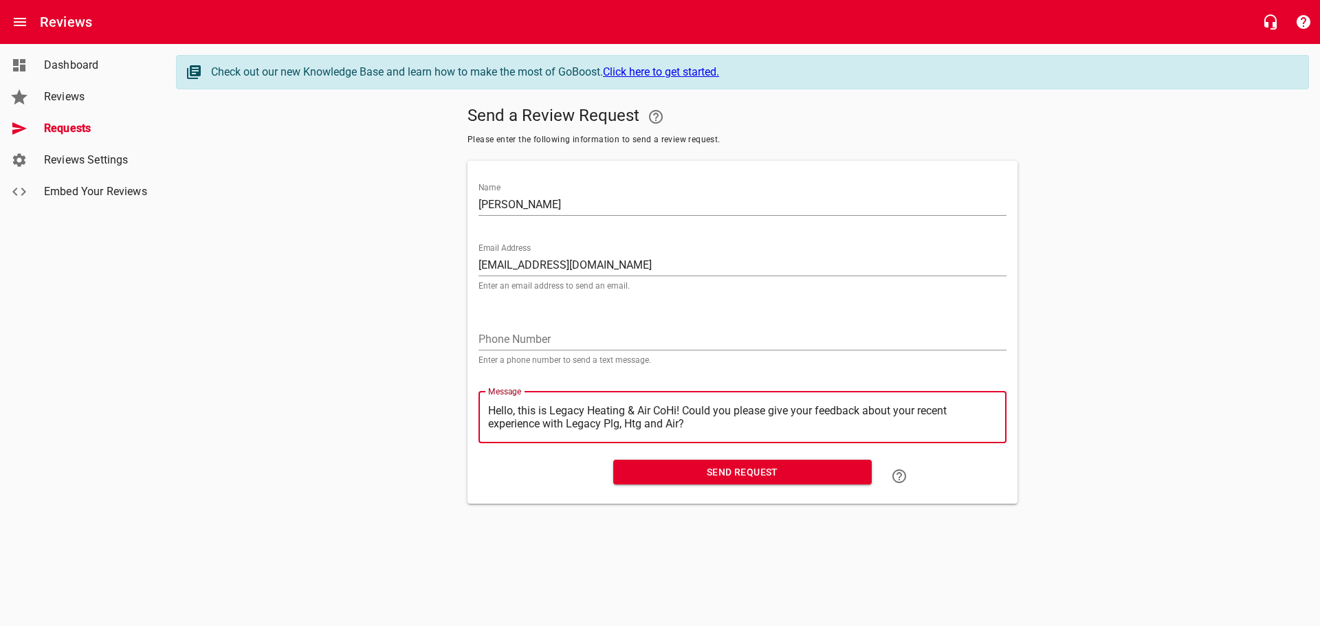
type textarea "Hello, this is Legacy Heating & Air CHi! Could you please give your feedback ab…"
type textarea "Hello, this is Legacy Heating & Air Hi! Could you please give your feedback abo…"
type textarea "Hello, this is Legacy Heating & AirHi! Could you please give your feedback abou…"
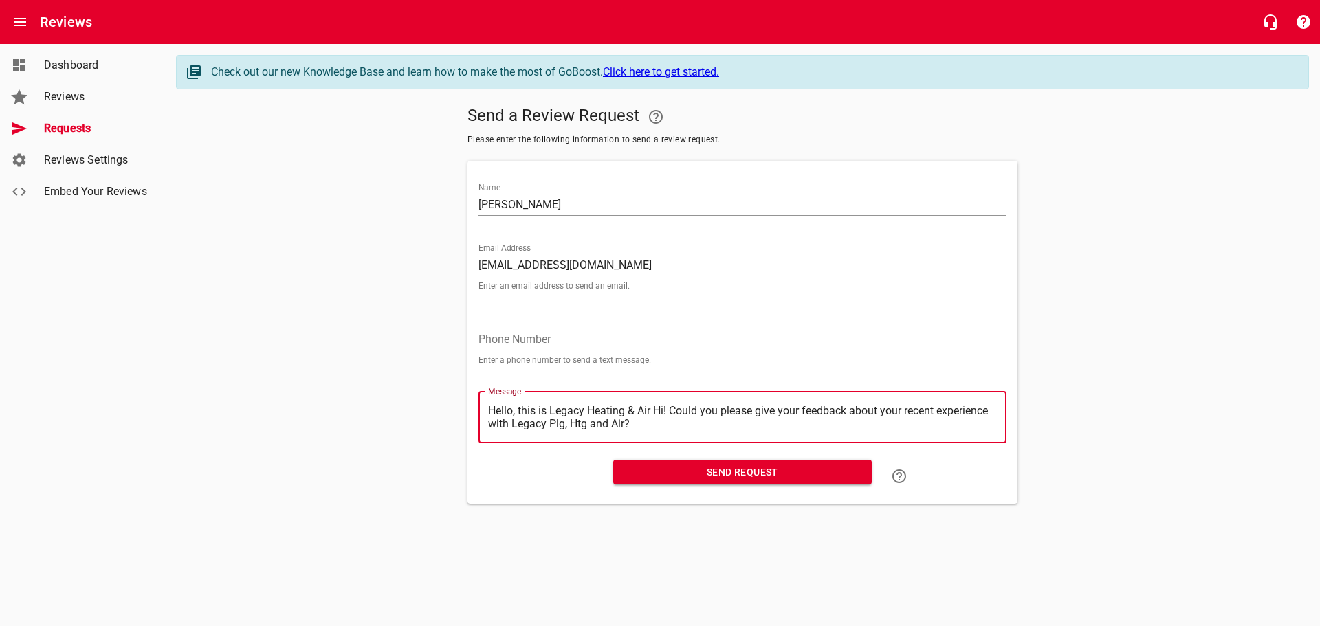
type textarea "Hello, this is Legacy Heating & AirHi! Could you please give your feedback abou…"
type textarea "Hello, this is Legacy Heating & AiHi! Could you please give your feedback about…"
type textarea "Hello, this is Legacy Heating & AHi! Could you please give your feedback about …"
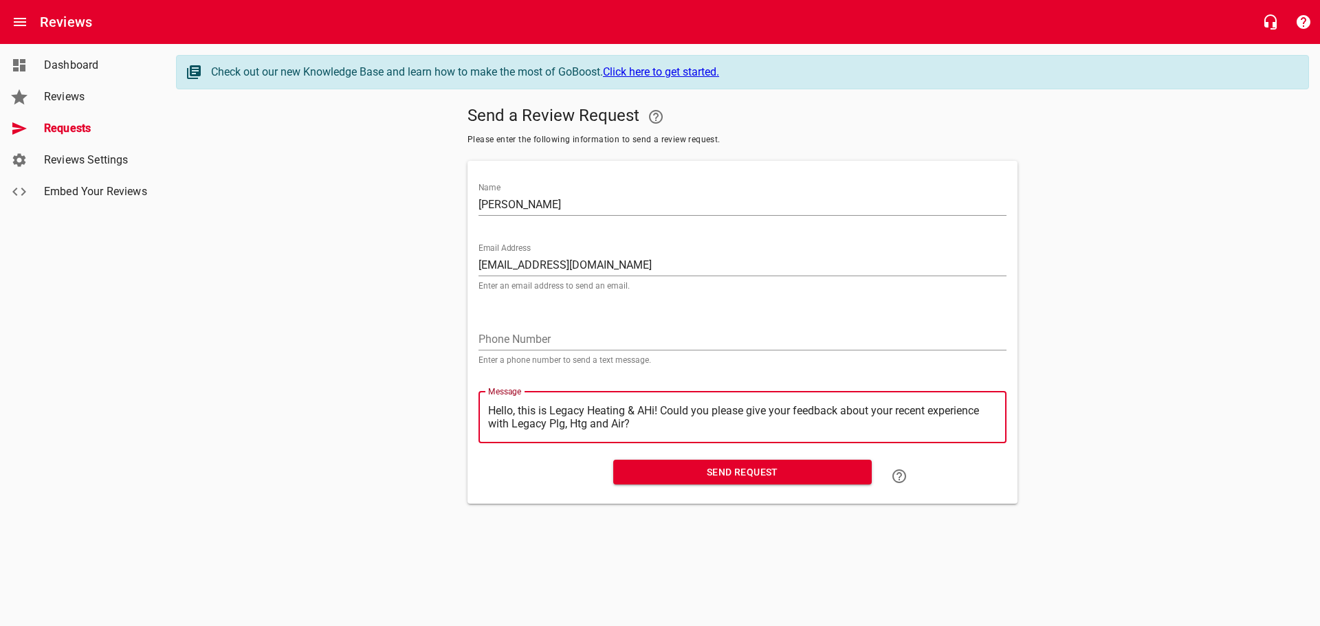
type textarea "Hello, this is Legacy Heating & Hi! Could you please give your feedback about y…"
type textarea "Hello, this is Legacy Heating &Hi! Could you please give your feedback about yo…"
type textarea "Hello, this is Legacy Heating Hi! Could you please give your feedback about you…"
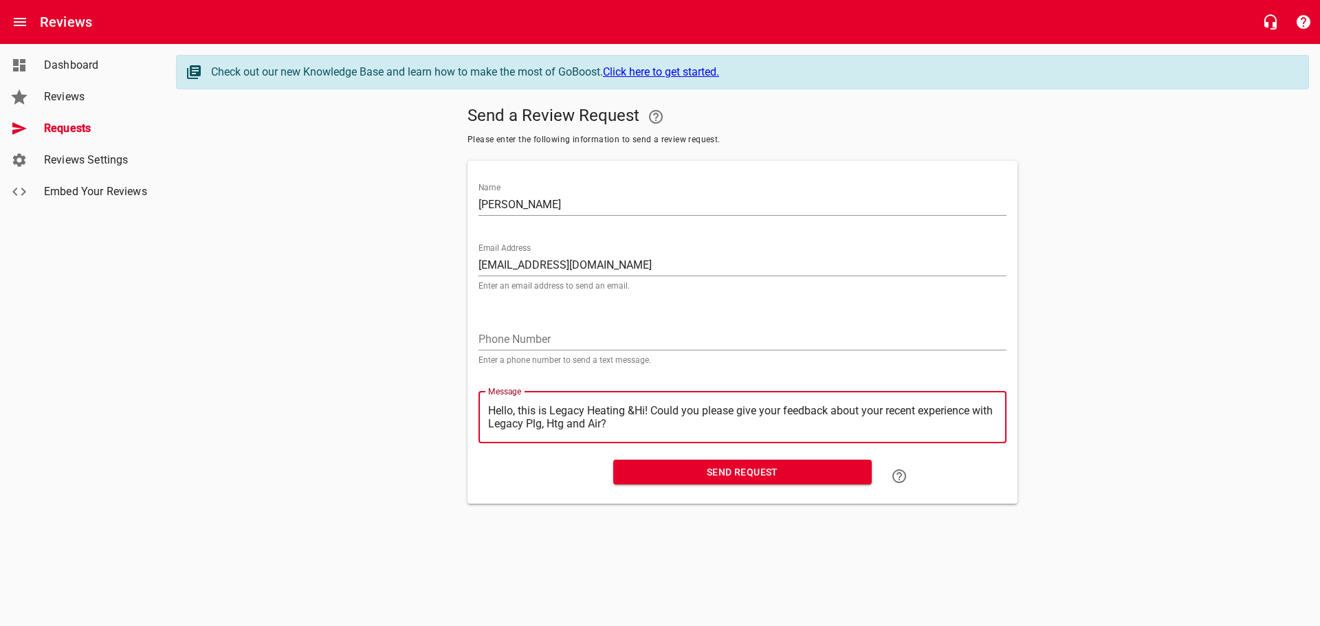
type textarea "Hello, this is Legacy Heating Hi! Could you please give your feedback about you…"
type textarea "Hello, this is Legacy HeatingHi! Could you please give your feedback about your…"
type textarea "Hello, this is Legacy HeatinHi! Could you please give your feedback about your …"
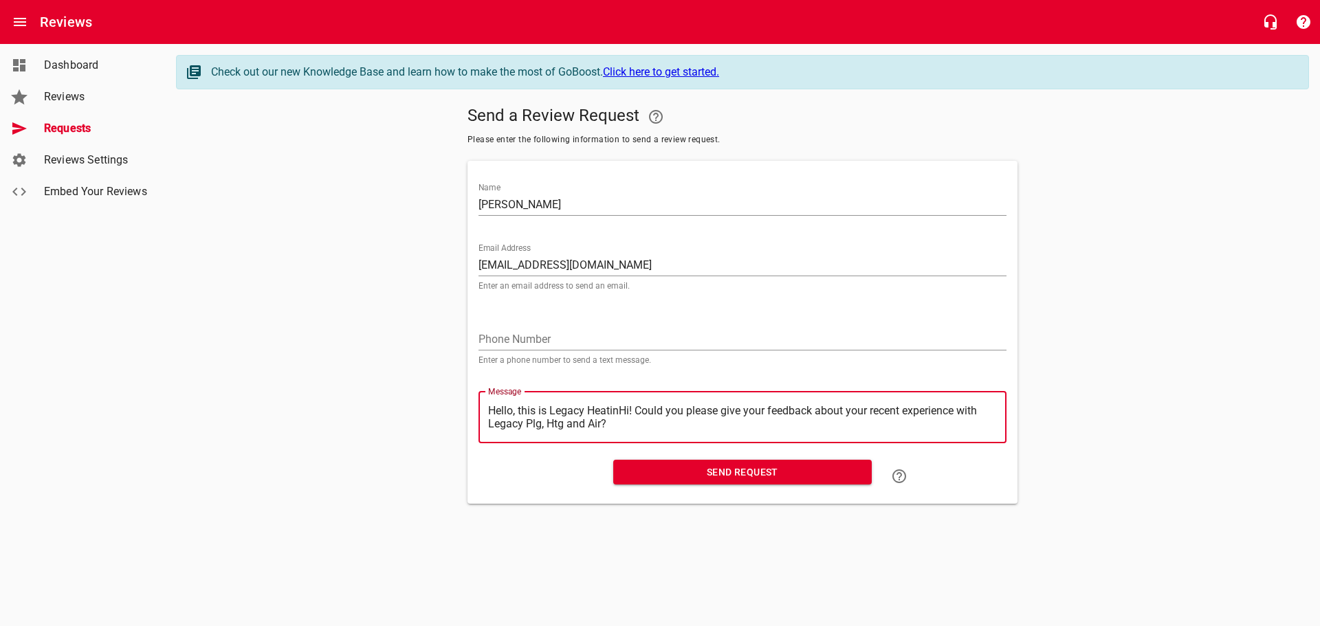
type textarea "Hello, this is Legacy HeatiHi! Could you please give your feedback about your r…"
type textarea "Hello, this is Legacy HeatHi! Could you please give your feedback about your re…"
type textarea "Hello, this is Legacy HeaHi! Could you please give your feedback about your rec…"
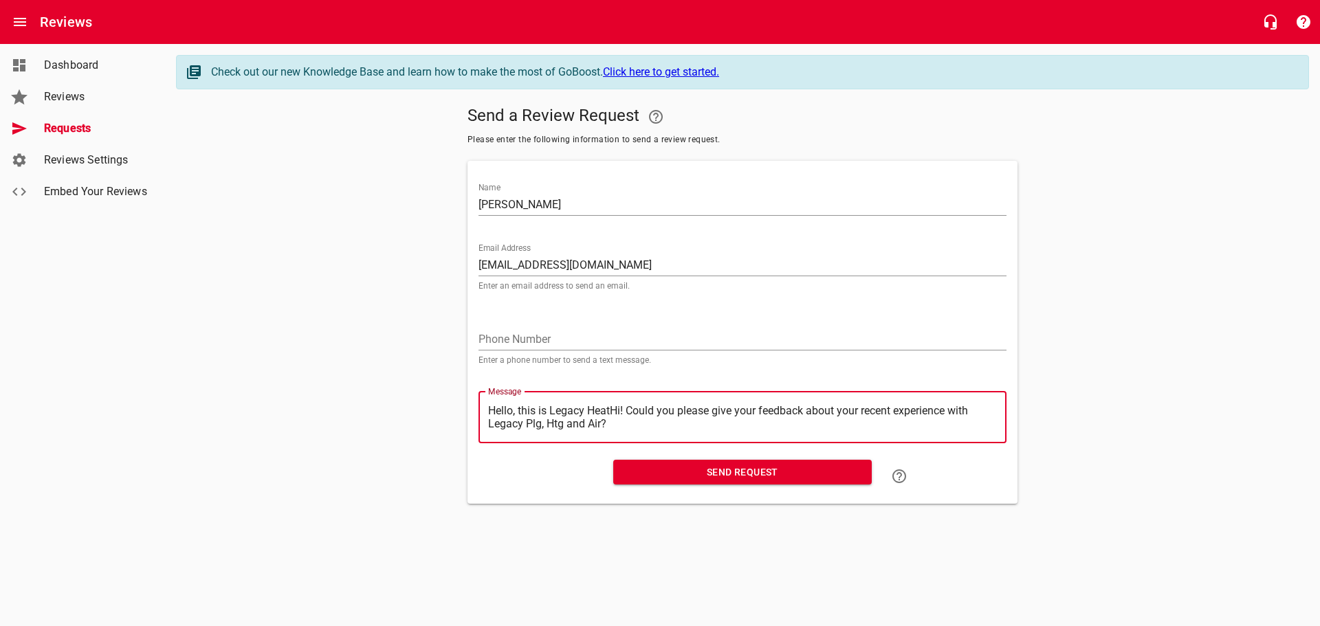
type textarea "Hello, this is Legacy HeaHi! Could you please give your feedback about your rec…"
type textarea "Hello, this is Legacy HeHi! Could you please give your feedback about your rece…"
type textarea "Hello, this is Legacy HHi! Could you please give your feedback about your recen…"
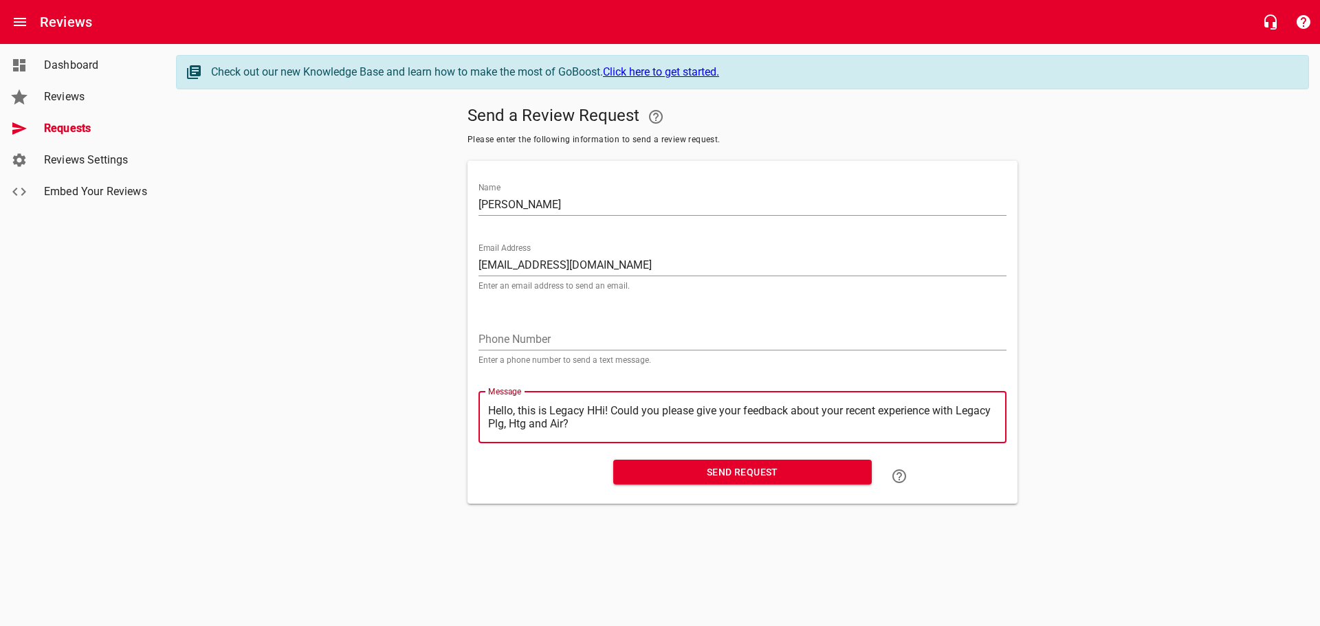
type textarea "Hello, this is Legacy Hi! Could you please give your feedback about your recent…"
type textarea "Hello, this is LegacyHi! Could you please give your feedback about your recent …"
type textarea "Hello, this is LegacHi! Could you please give your feedback about your recent e…"
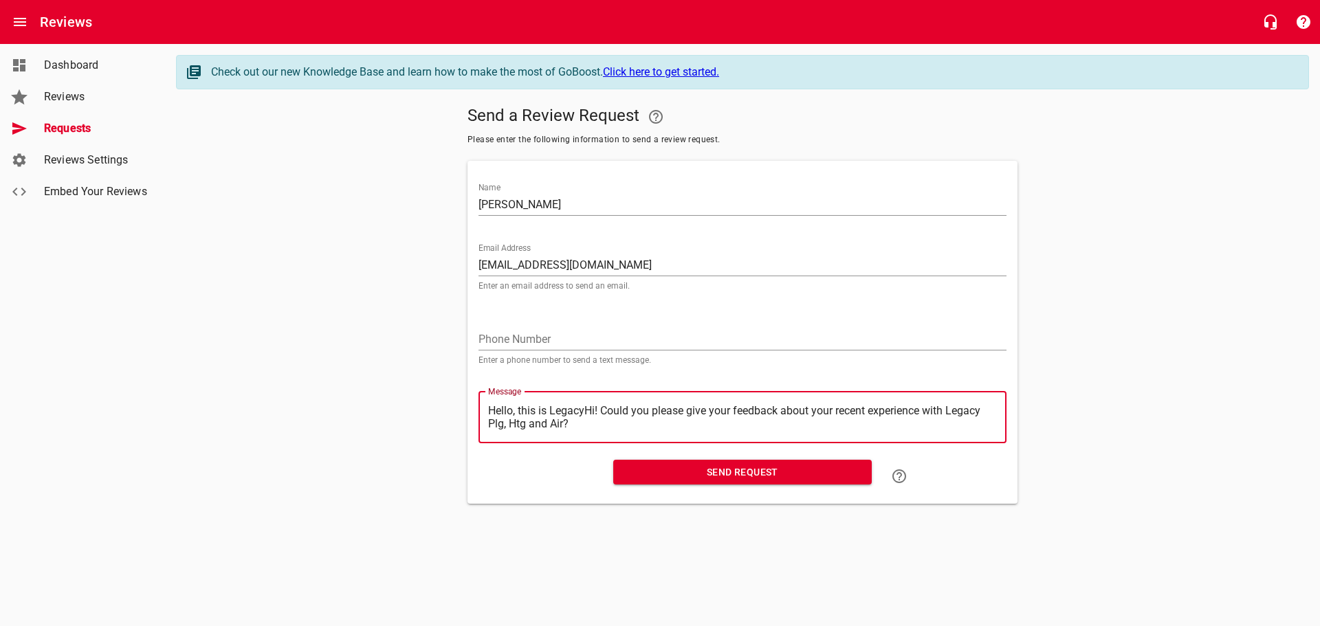
type textarea "Hello, this is LegacHi! Could you please give your feedback about your recent e…"
type textarea "Hello, this is LegaHi! Could you please give your feedback about your recent ex…"
type textarea "Hello, this is LegHi! Could you please give your feedback about your recent exp…"
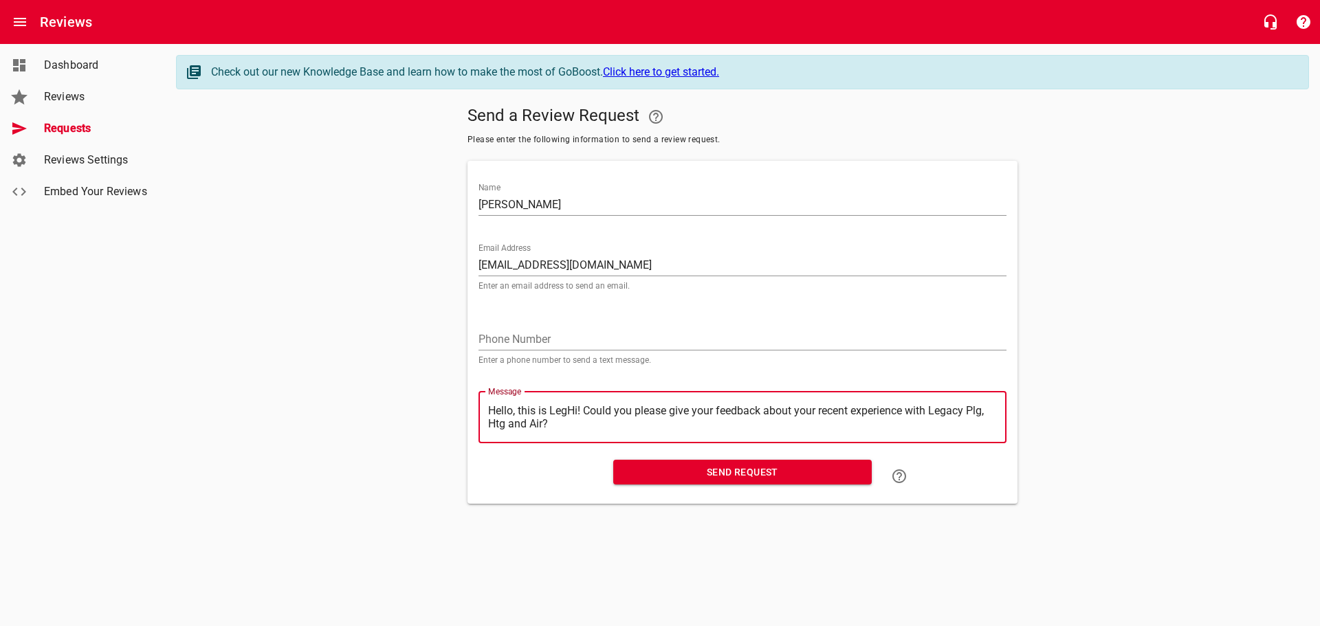
type textarea "Hello, this is LeHi! Could you please give your feedback about your recent expe…"
type textarea "Hello, this is LHi! Could you please give your feedback about your recent exper…"
type textarea "Hello, this is Hi! Could you please give your feedback about your recent experi…"
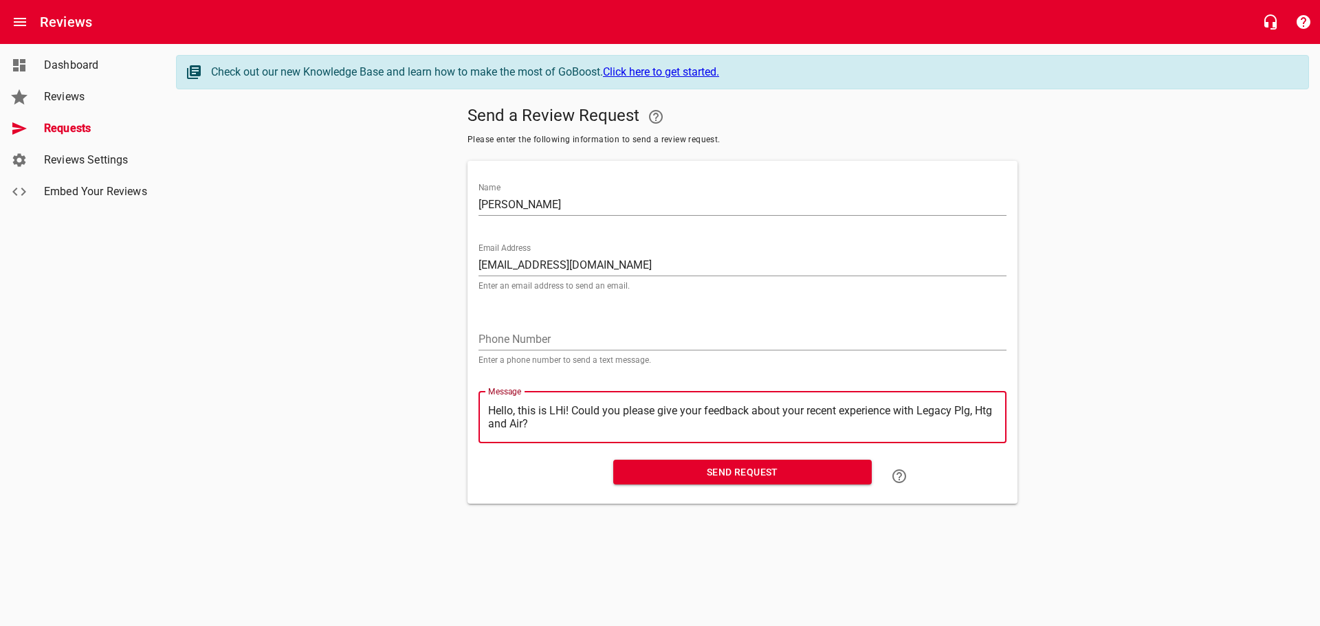
type textarea "Hello, this is Hi! Could you please give your feedback about your recent experi…"
type textarea "Hello, this isHi! Could you please give your feedback about your recent experie…"
type textarea "Hello, this iHi! Could you please give your feedback about your recent experien…"
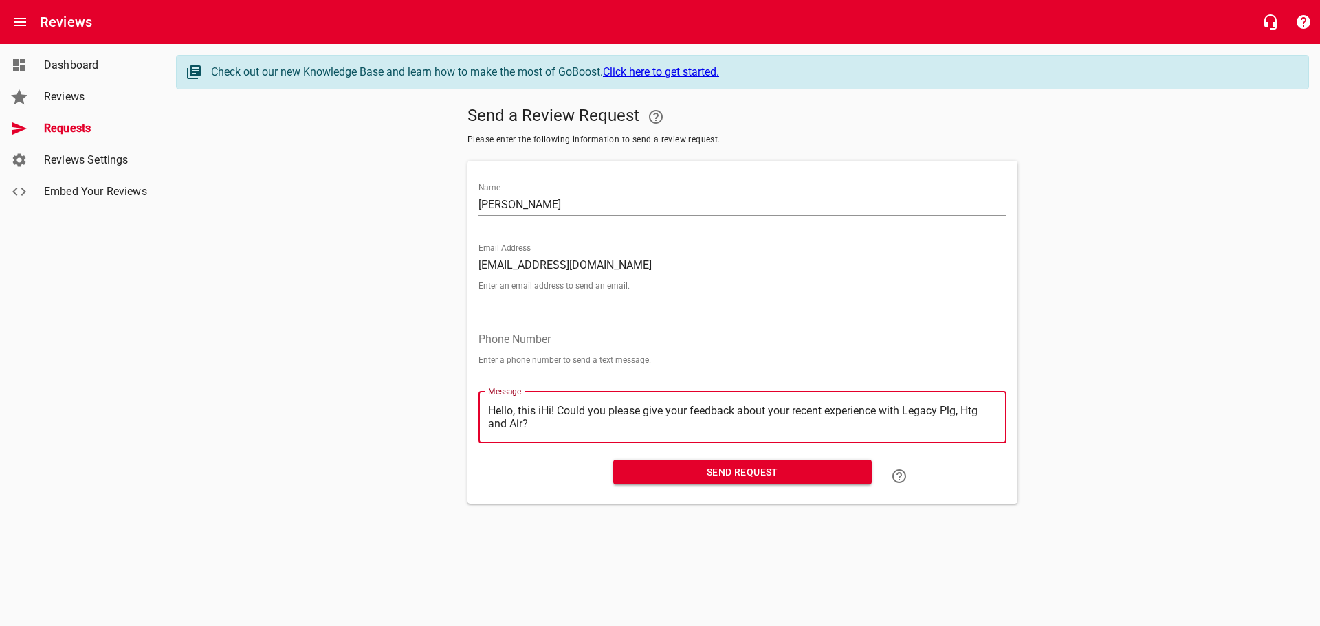
type textarea "Hello, this Hi! Could you please give your feedback about your recent experienc…"
type textarea "Hello, thisHi! Could you please give your feedback about your recent experience…"
type textarea "Hello, thiHi! Could you please give your feedback about your recent experience …"
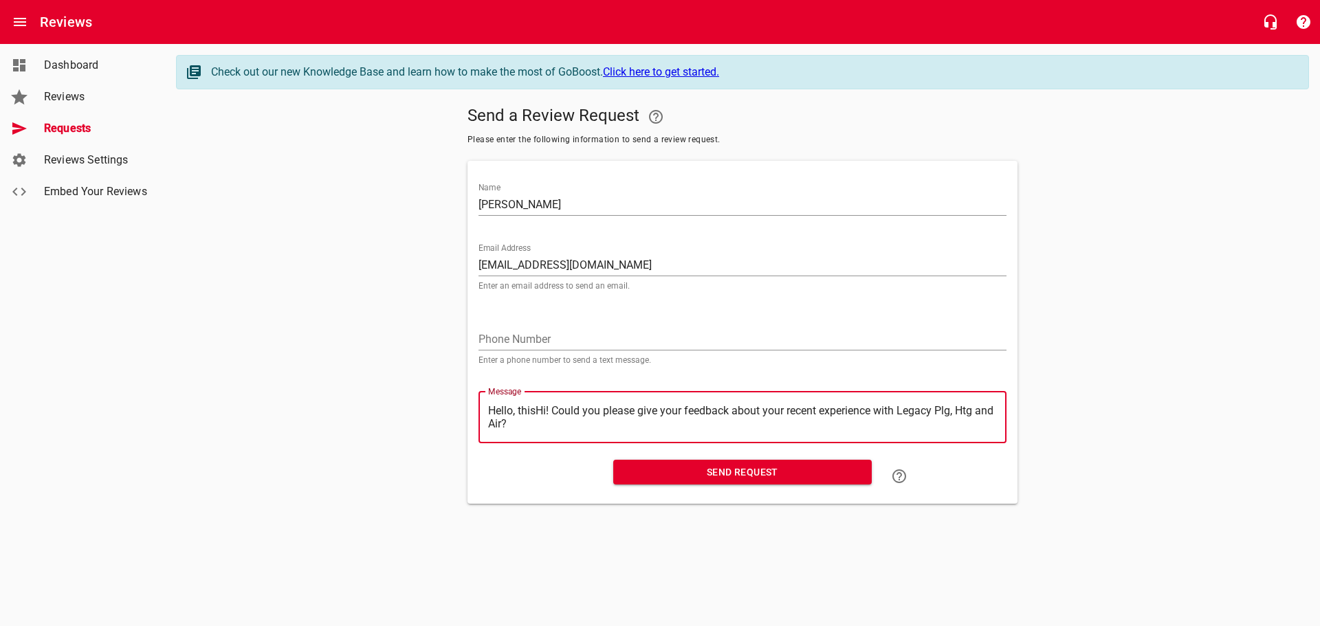
type textarea "Hello, thiHi! Could you please give your feedback about your recent experience …"
type textarea "Hello, thHi! Could you please give your feedback about your recent experience w…"
type textarea "Hello, tHi! Could you please give your feedback about your recent experience wi…"
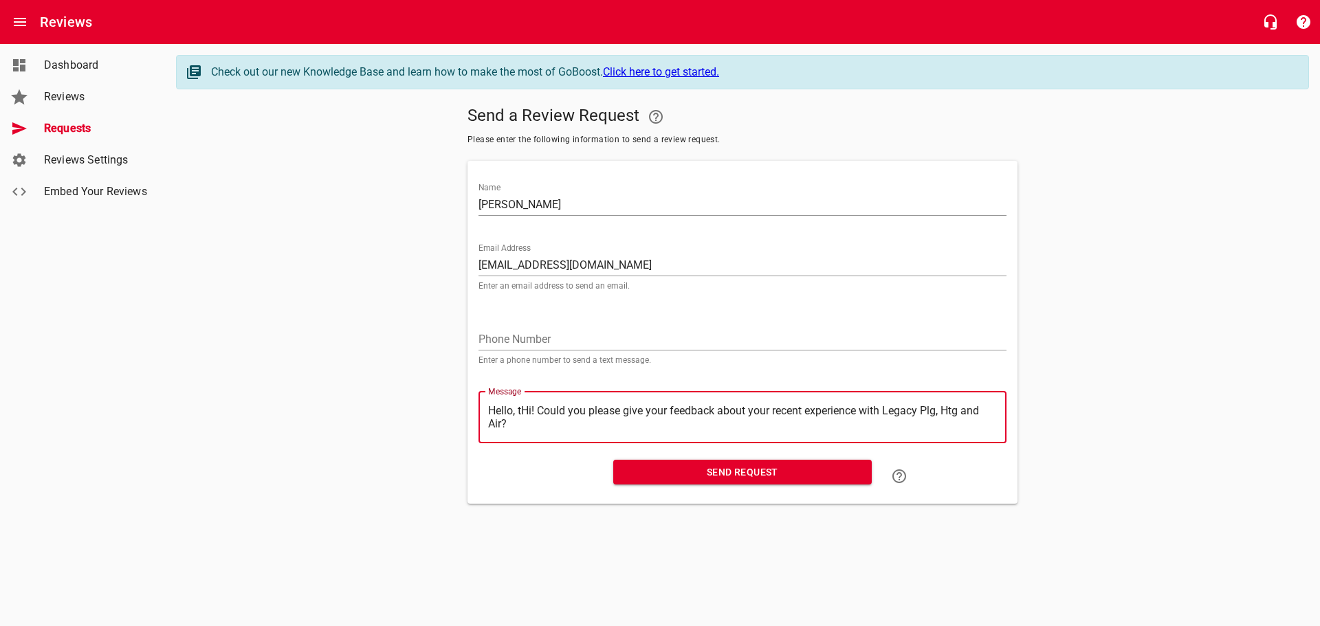
type textarea "Hello, Hi! Could you please give your feedback about your recent experience wit…"
type textarea "Hello,Hi! Could you please give your feedback about your recent experience with…"
type textarea "HelloHi! Could you please give your feedback about your recent experience with …"
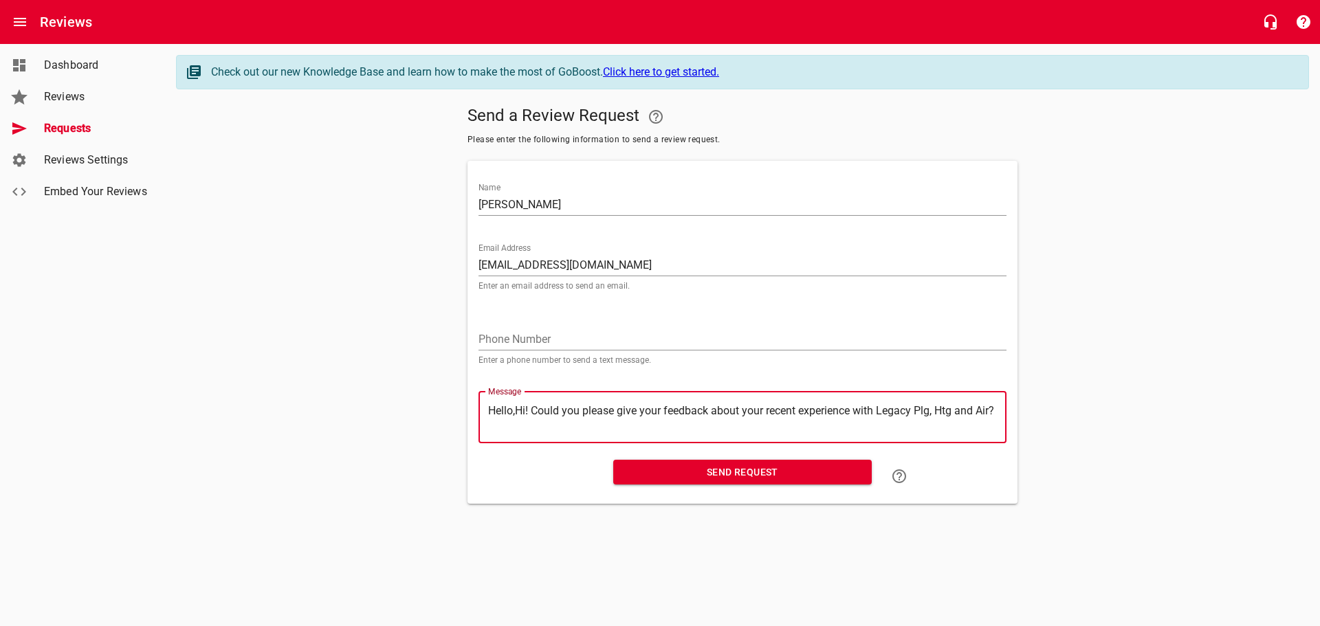
type textarea "HelloHi! Could you please give your feedback about your recent experience with …"
type textarea "HellHi! Could you please give your feedback about your recent experience with L…"
type textarea "HelHi! Could you please give your feedback about your recent experience with Le…"
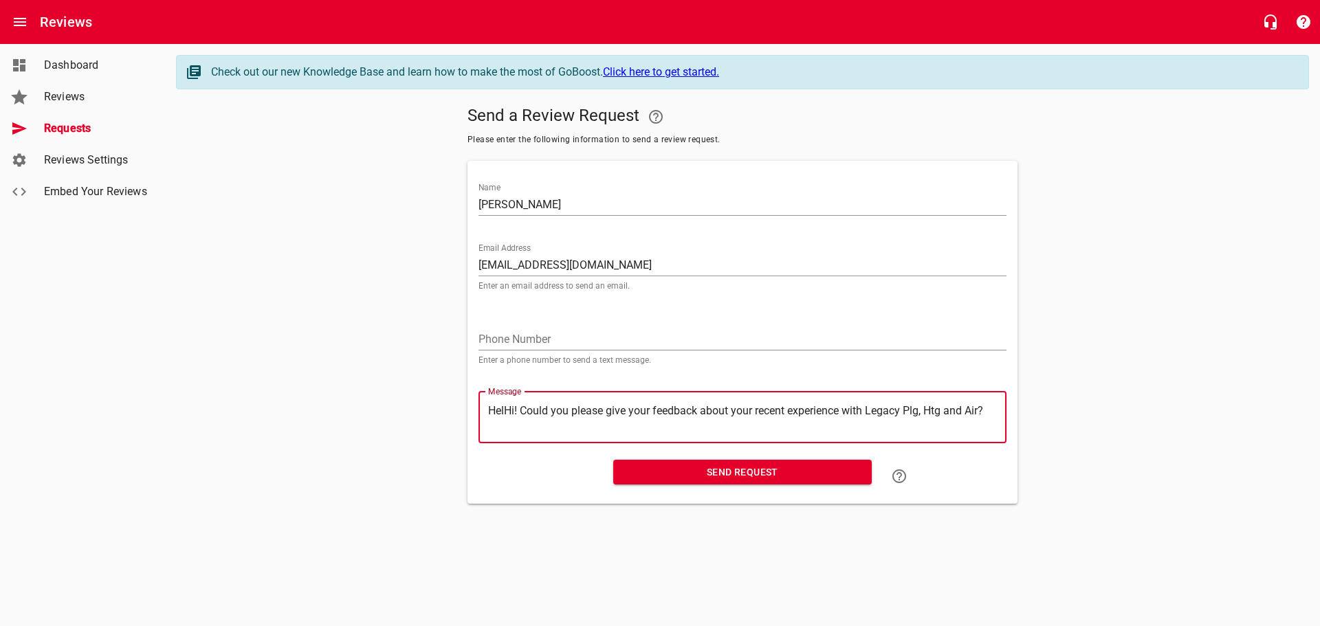
type textarea "HeHi! Could you please give your feedback about your recent experience with Leg…"
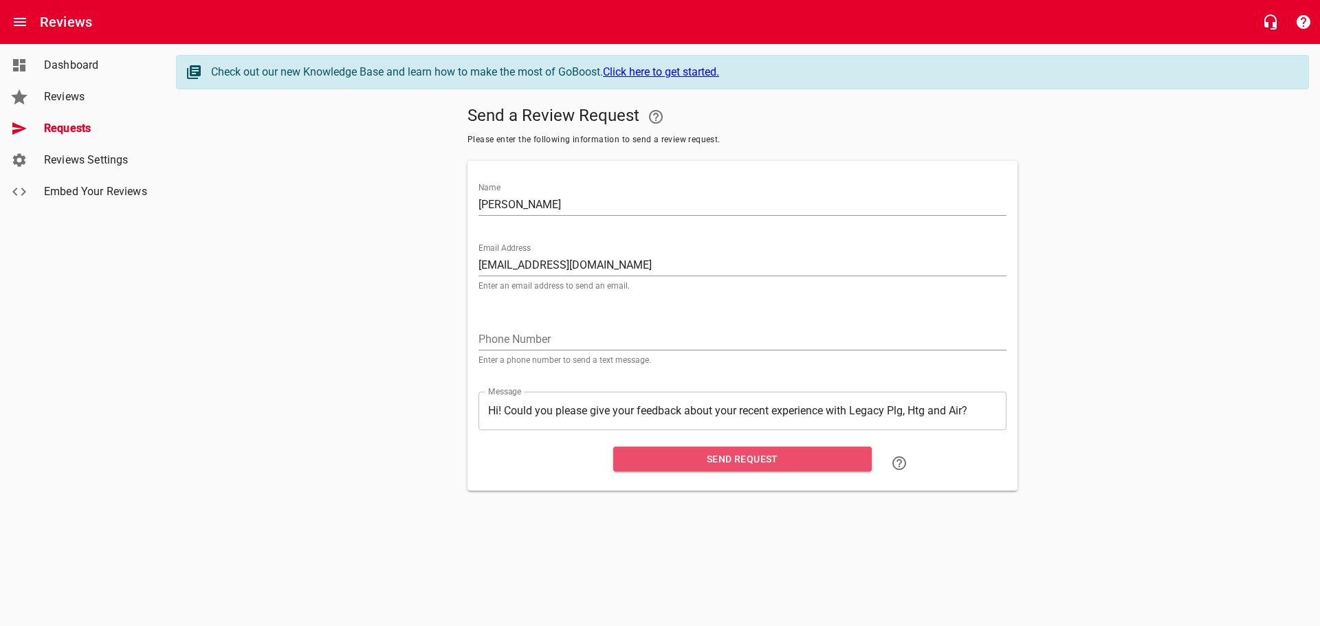
click at [726, 463] on span "Send Request" at bounding box center [742, 459] width 237 height 17
